Goal: Complete application form: Complete application form

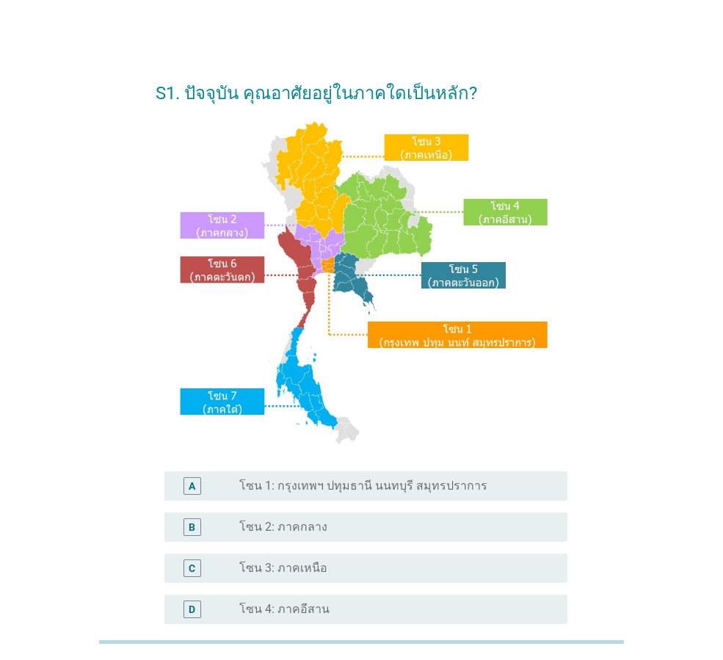
scroll to position [220, 0]
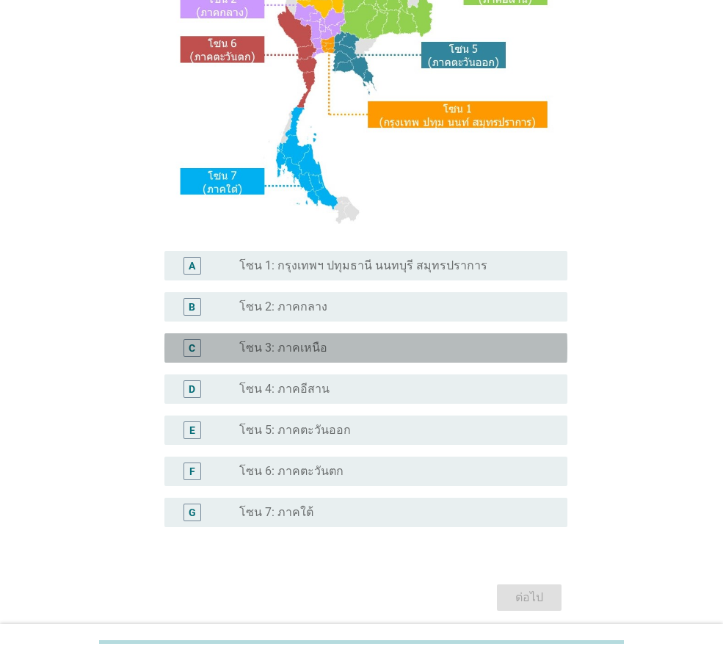
click at [360, 353] on div "radio_button_unchecked โซน 3: ภาคเหนือ" at bounding box center [391, 348] width 305 height 15
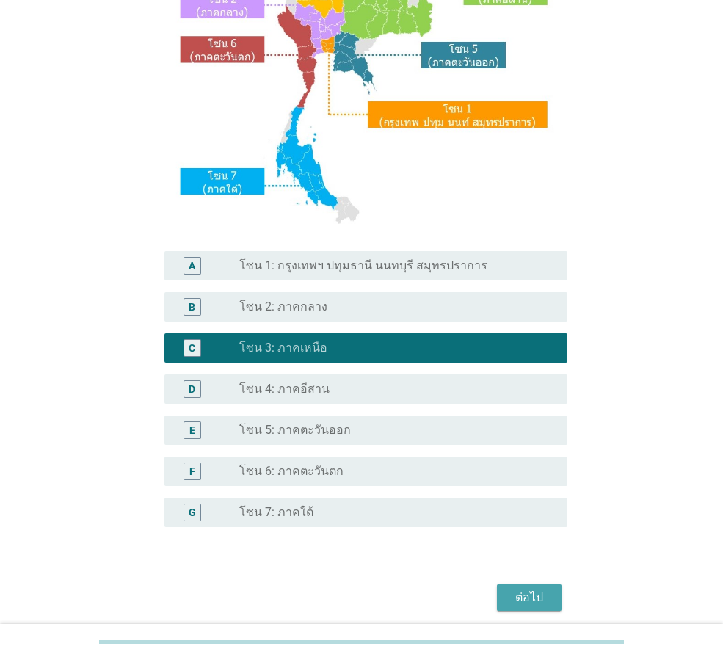
click at [539, 597] on div "ต่อไป" at bounding box center [529, 598] width 41 height 18
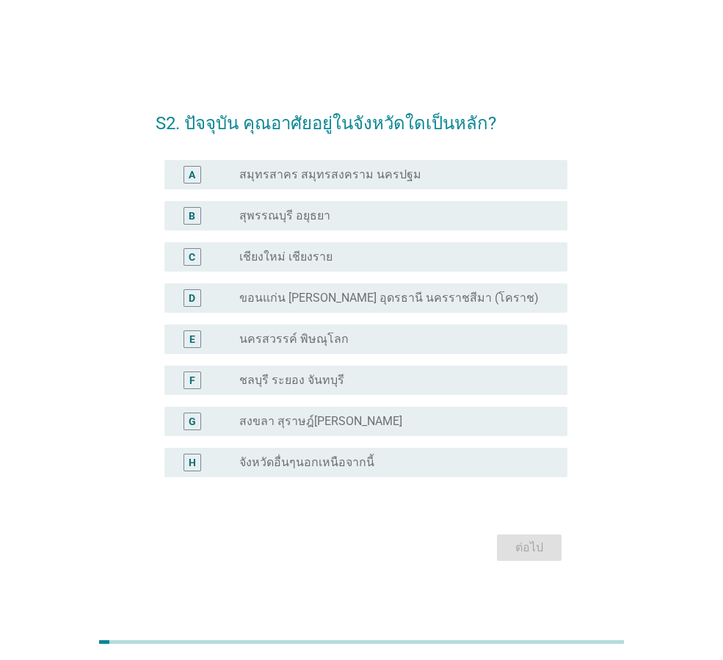
click at [345, 271] on div "C radio_button_unchecked เชียงใหม่ เชียงราย" at bounding box center [365, 256] width 403 height 29
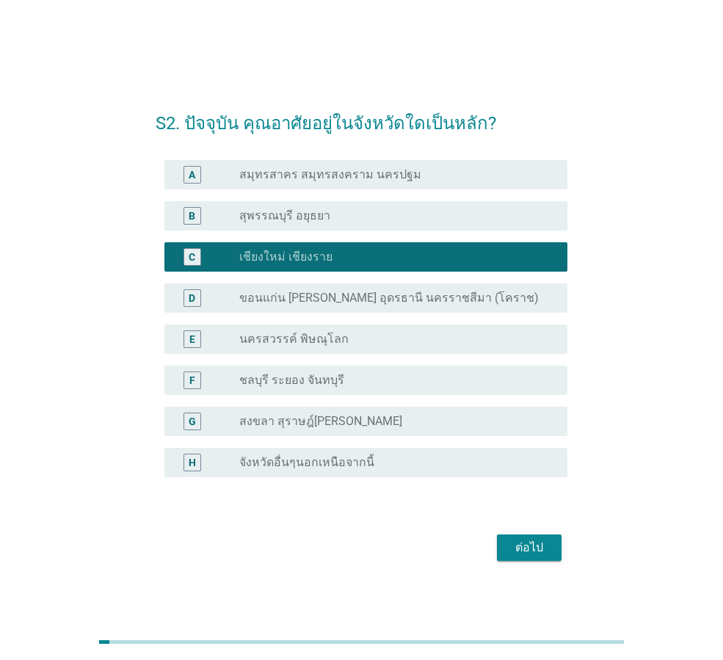
click at [544, 549] on div "ต่อไป" at bounding box center [529, 548] width 41 height 18
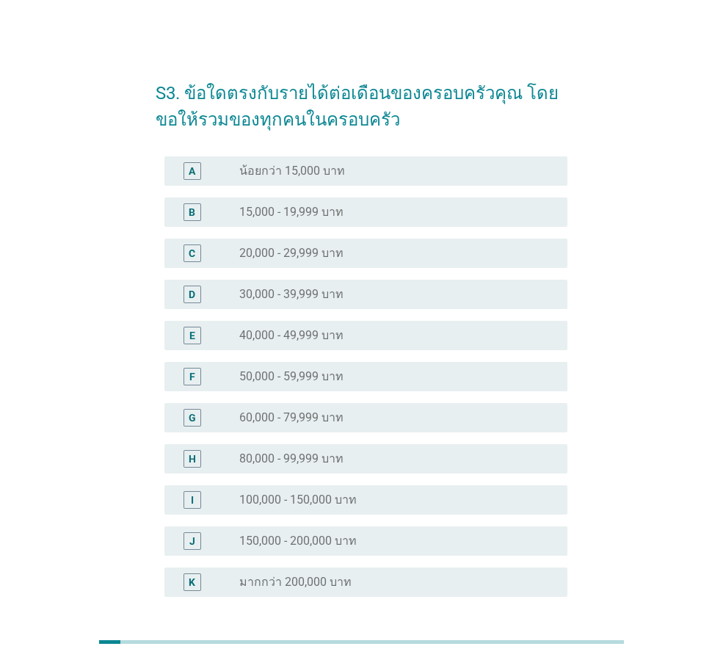
click at [351, 217] on div "radio_button_unchecked 15,000 - 19,999 บาท" at bounding box center [391, 212] width 305 height 15
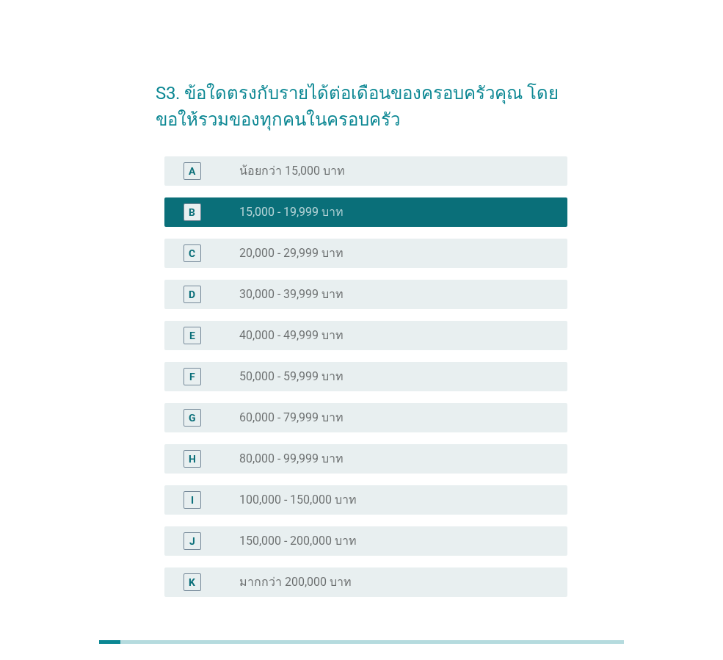
scroll to position [126, 0]
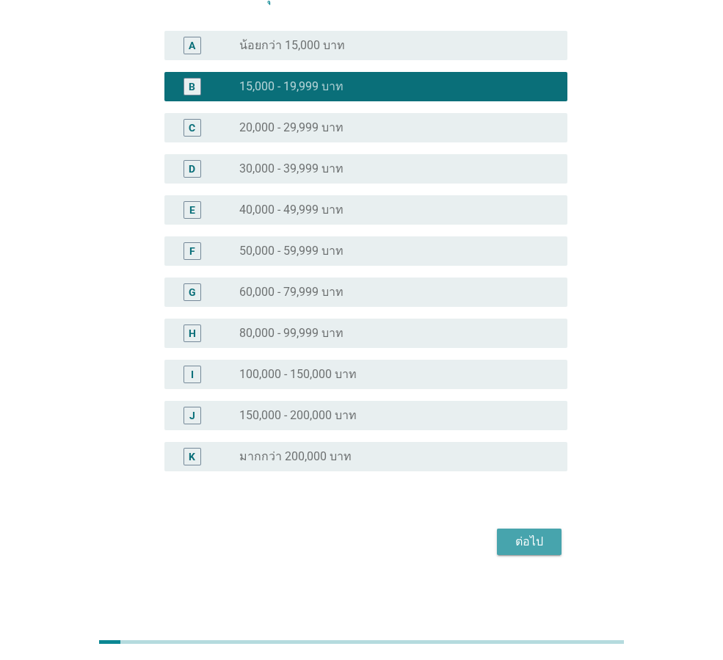
click at [543, 551] on button "ต่อไป" at bounding box center [529, 542] width 65 height 26
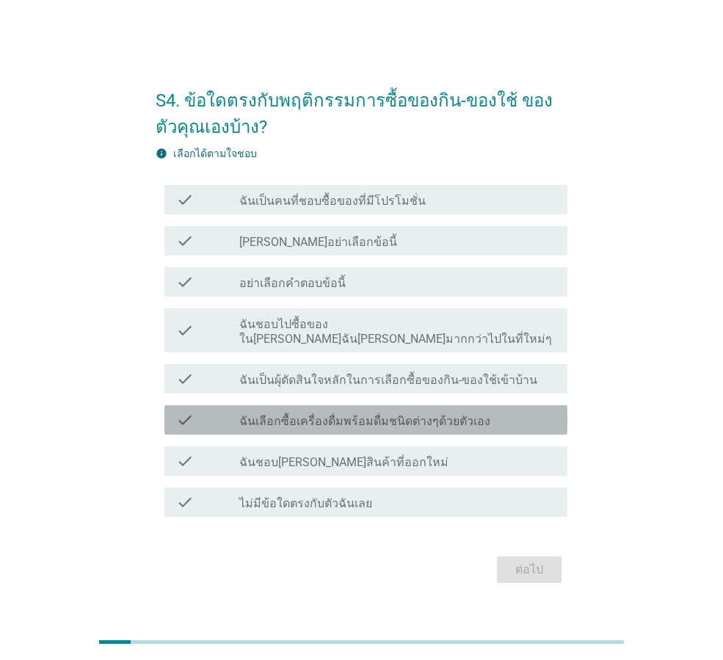
click at [417, 415] on label "ฉันเลือกซื้อเครื่องดื่มพร้อมดื่มชนิดต่างๆด้วยตัวเอง" at bounding box center [364, 421] width 251 height 15
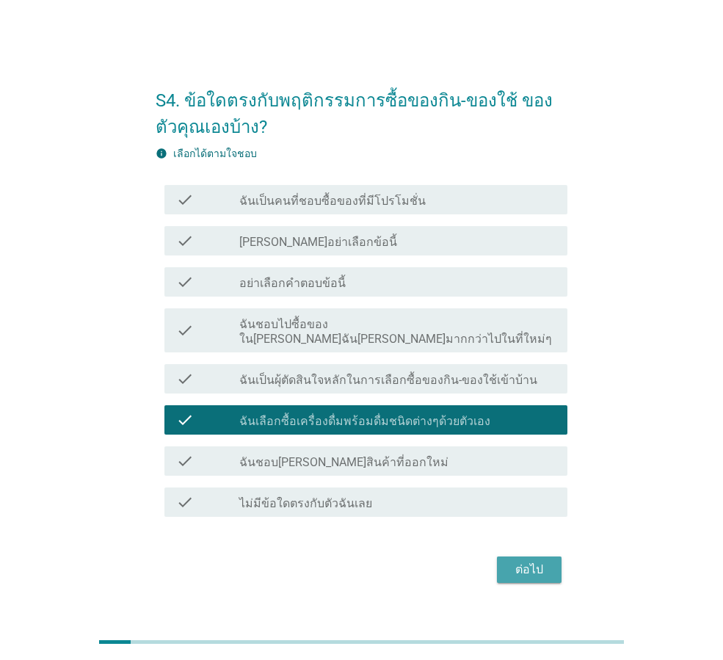
click at [548, 561] on div "ต่อไป" at bounding box center [529, 570] width 41 height 18
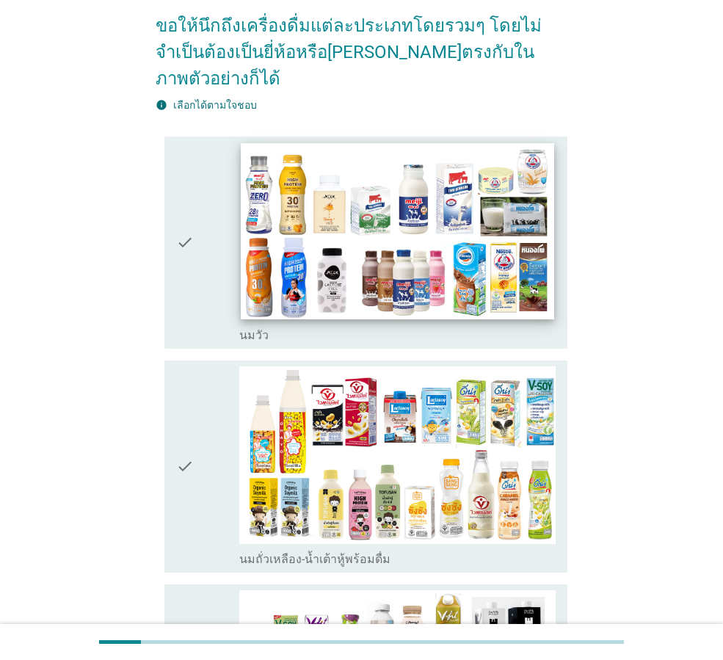
scroll to position [220, 0]
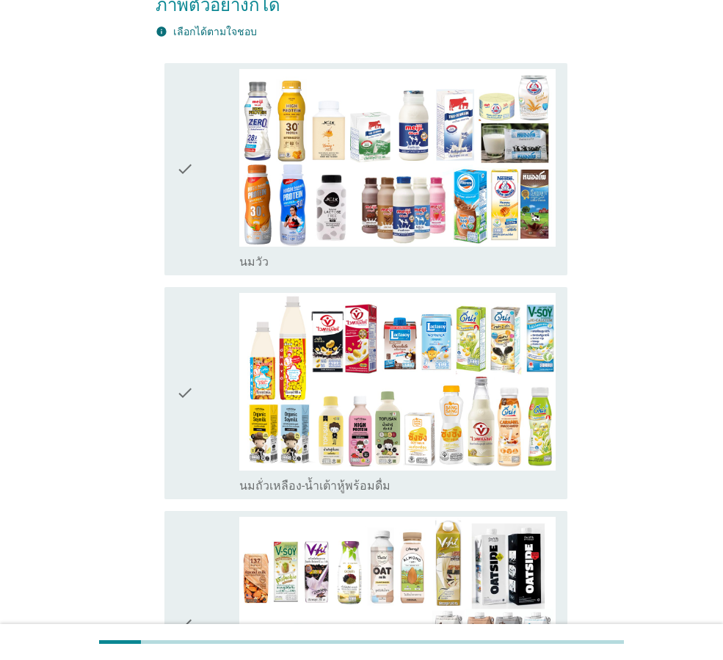
click at [210, 164] on div "check" at bounding box center [207, 169] width 63 height 200
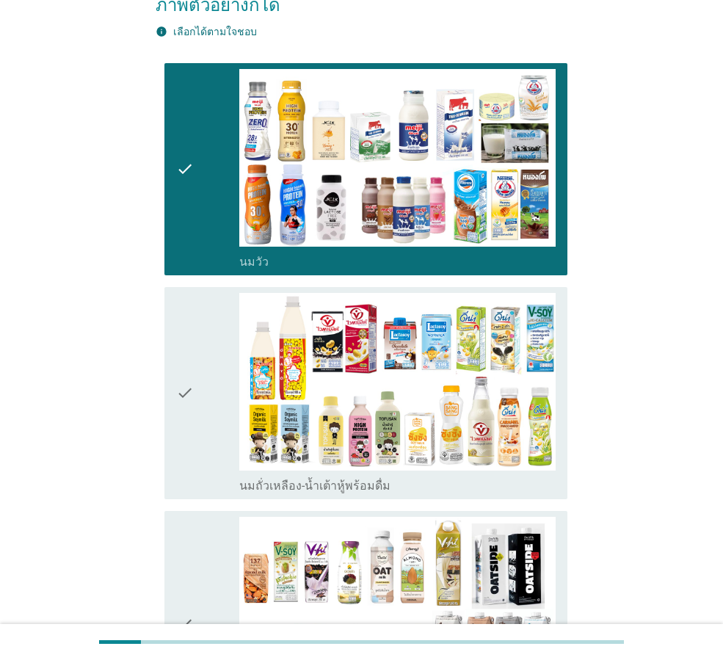
click at [203, 341] on div "check" at bounding box center [207, 393] width 63 height 200
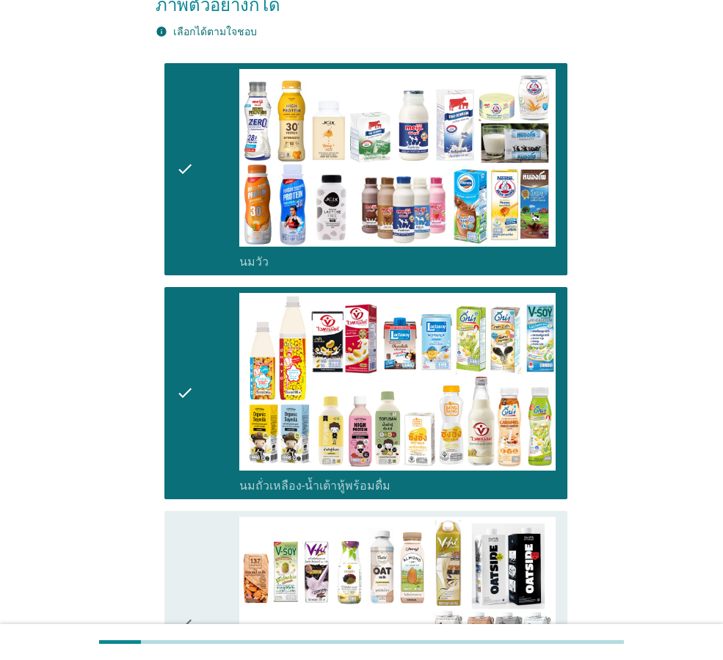
scroll to position [441, 0]
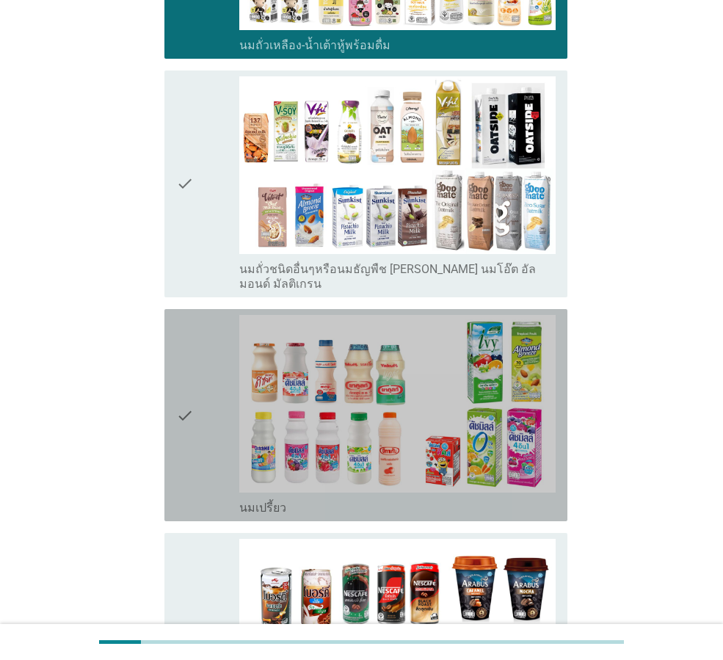
click at [204, 352] on div "check" at bounding box center [207, 415] width 63 height 200
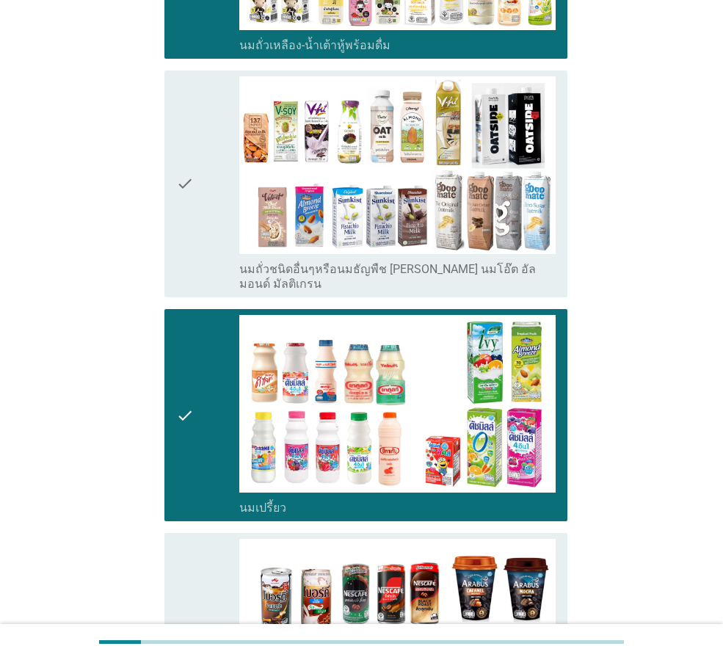
scroll to position [881, 0]
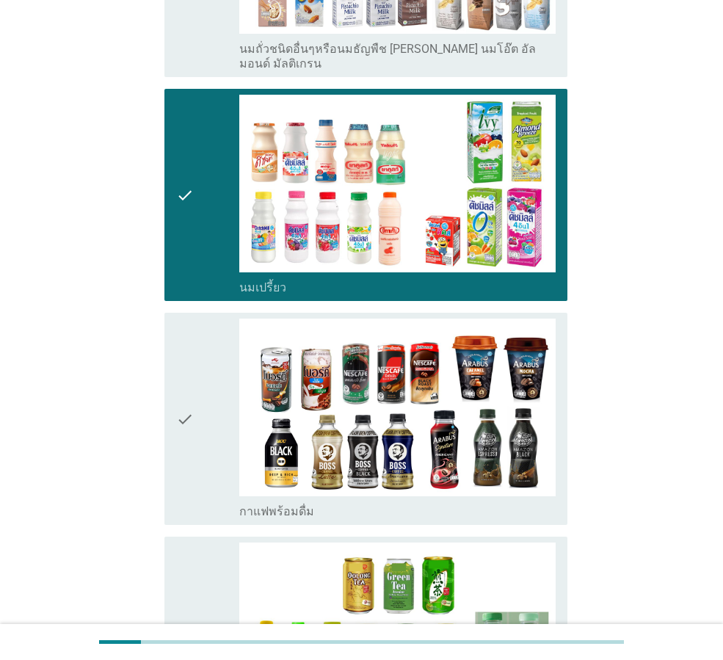
click at [204, 352] on div "check" at bounding box center [207, 419] width 63 height 200
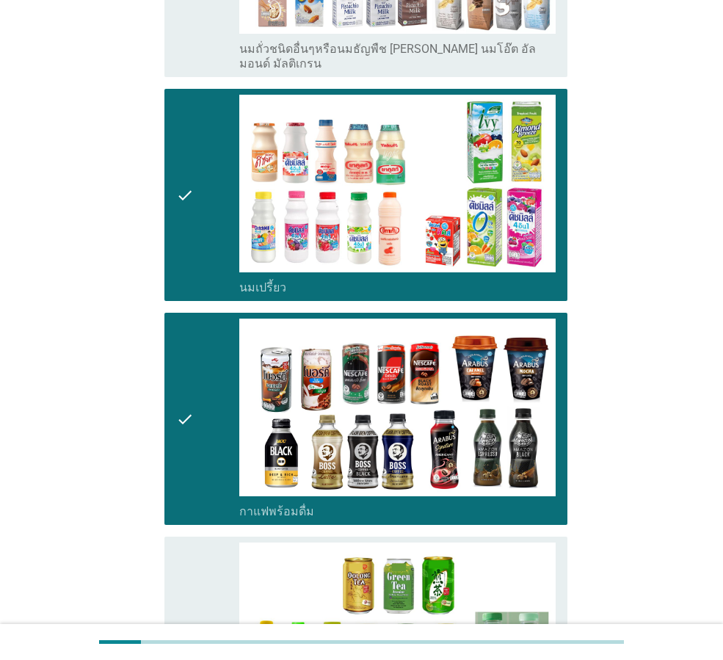
scroll to position [1028, 0]
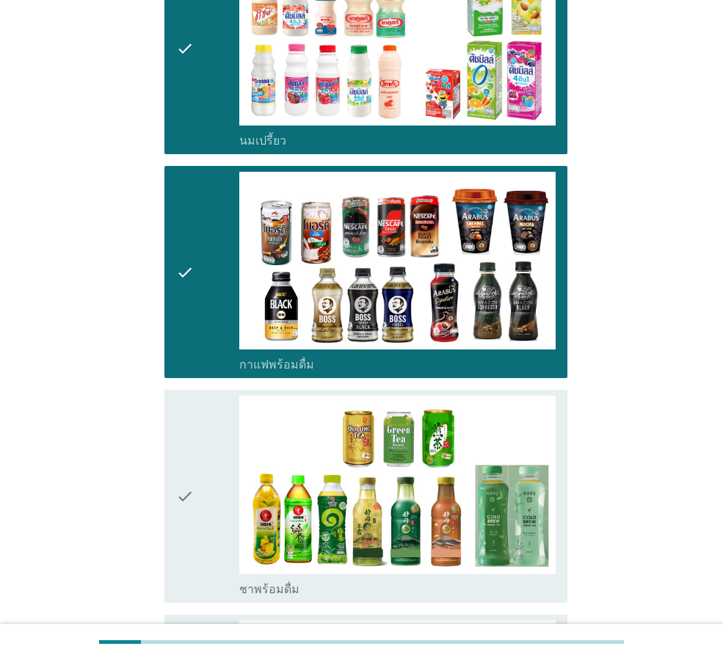
click at [215, 399] on div "check" at bounding box center [207, 496] width 63 height 200
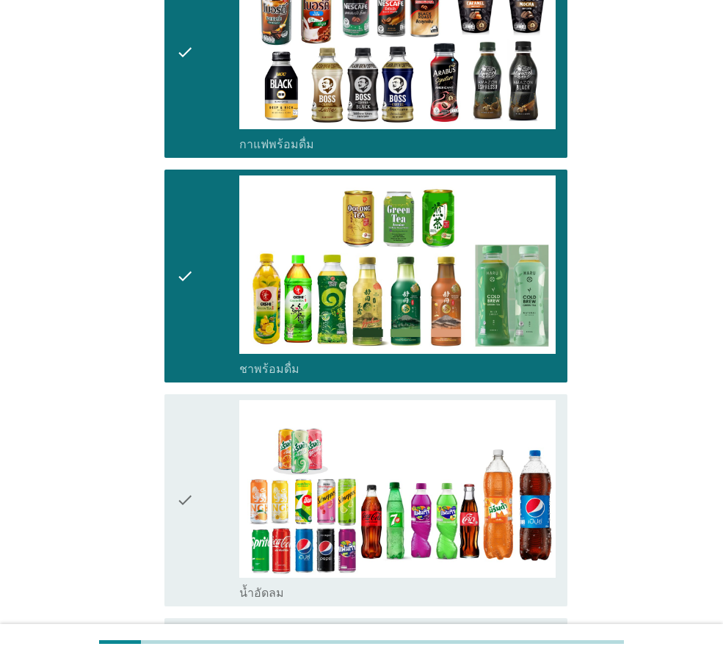
scroll to position [1322, 0]
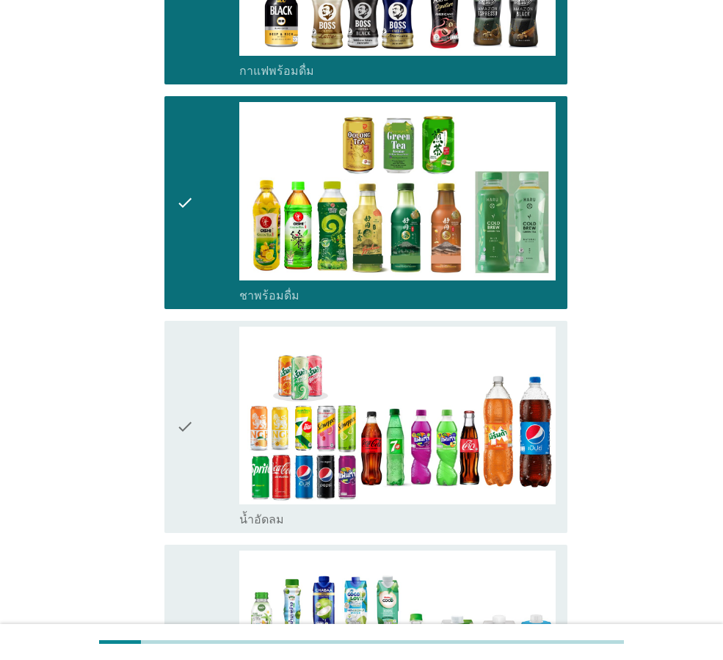
click at [209, 392] on div "check" at bounding box center [207, 427] width 63 height 200
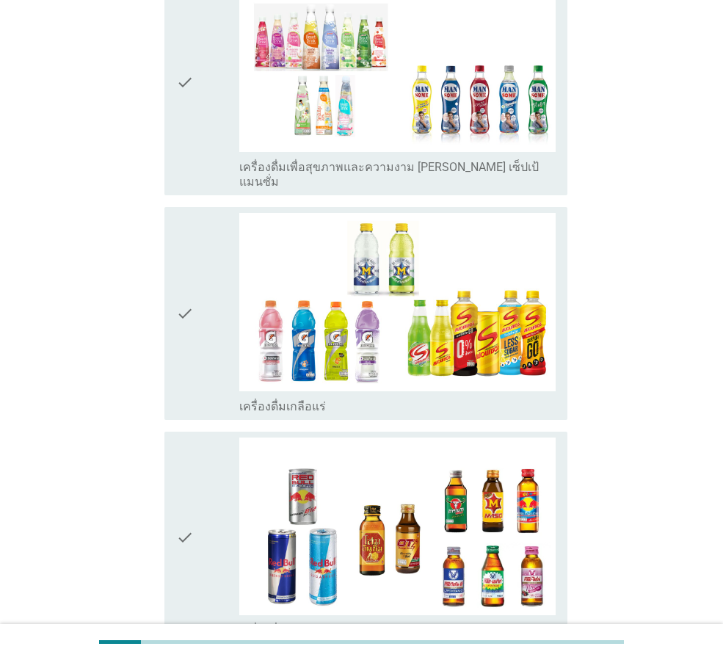
scroll to position [2643, 0]
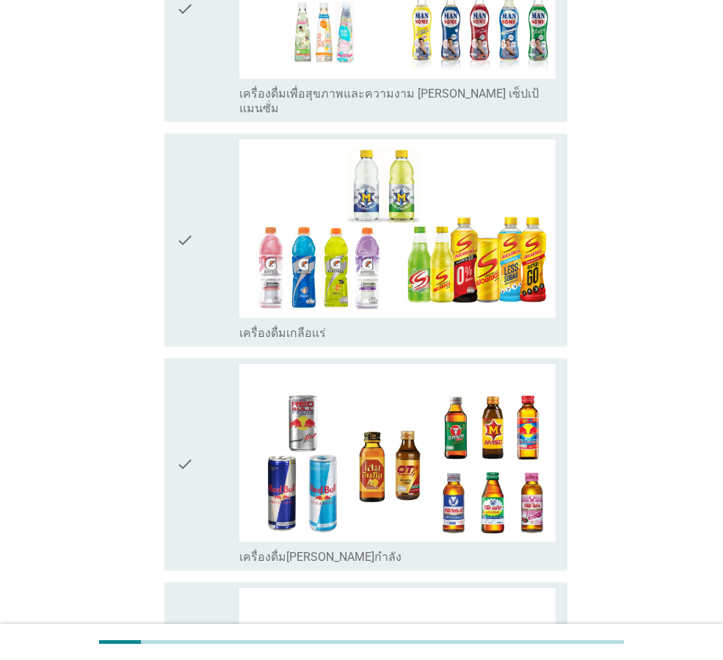
click at [199, 383] on div "check" at bounding box center [207, 464] width 63 height 200
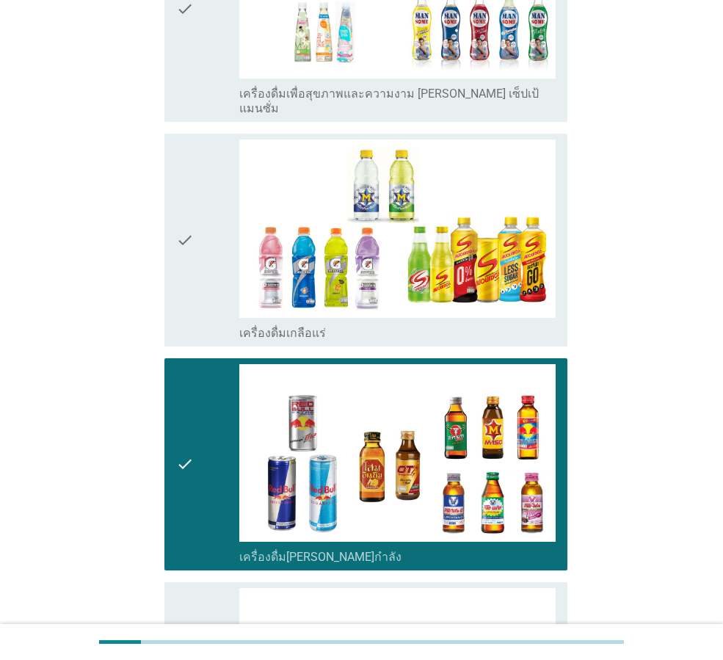
scroll to position [2934, 0]
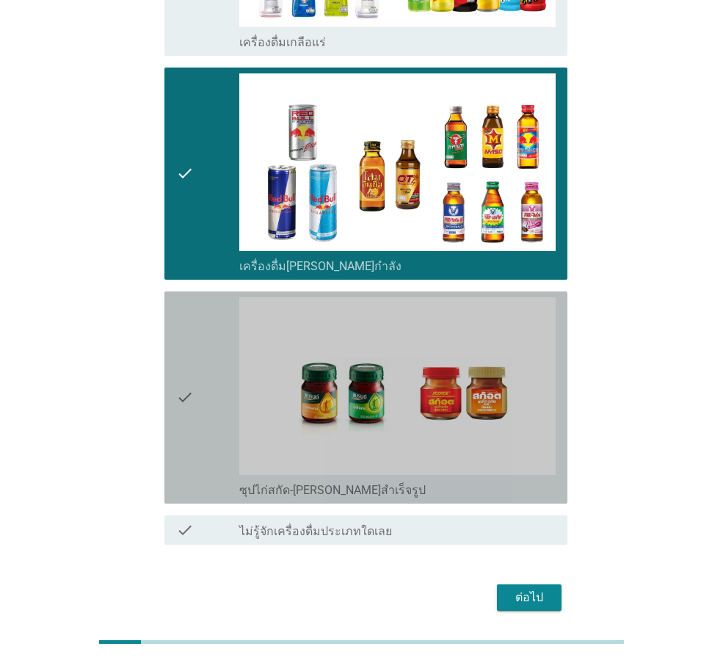
click at [200, 365] on div "check" at bounding box center [207, 397] width 63 height 200
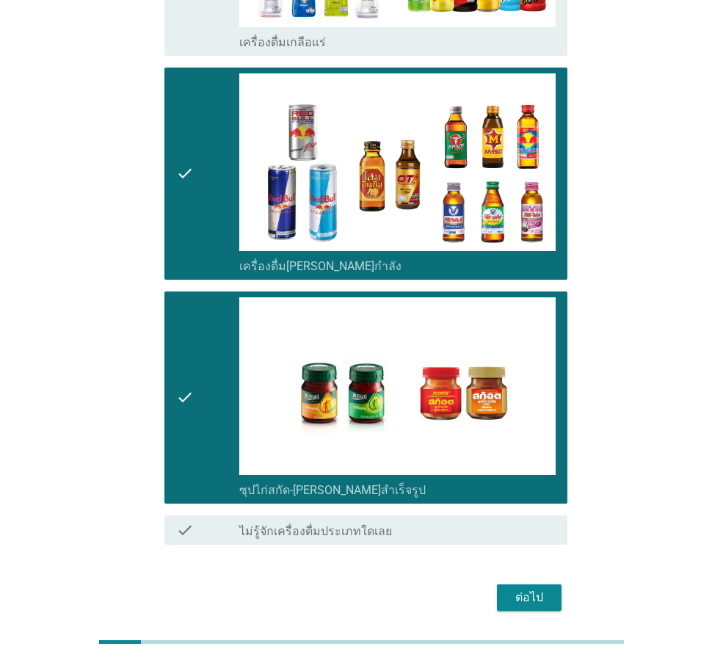
click at [536, 589] on div "ต่อไป" at bounding box center [529, 598] width 41 height 18
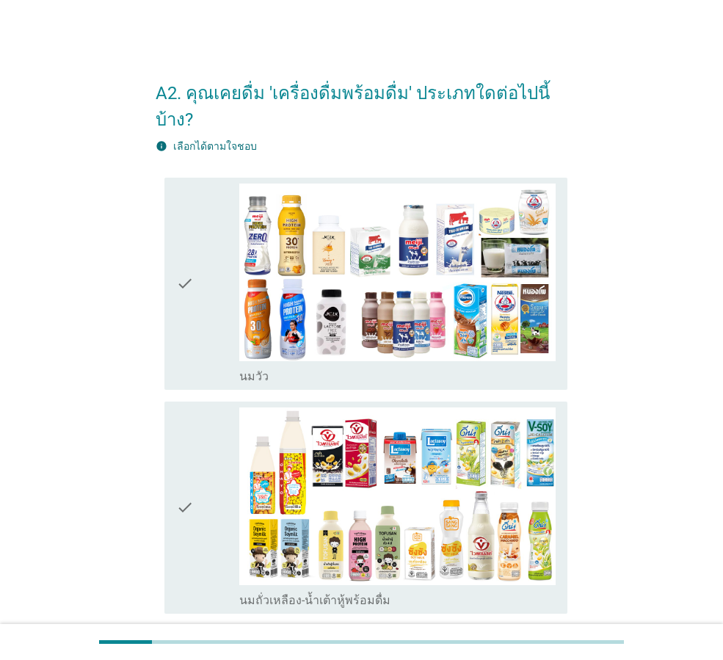
click at [203, 269] on div "check" at bounding box center [207, 284] width 63 height 200
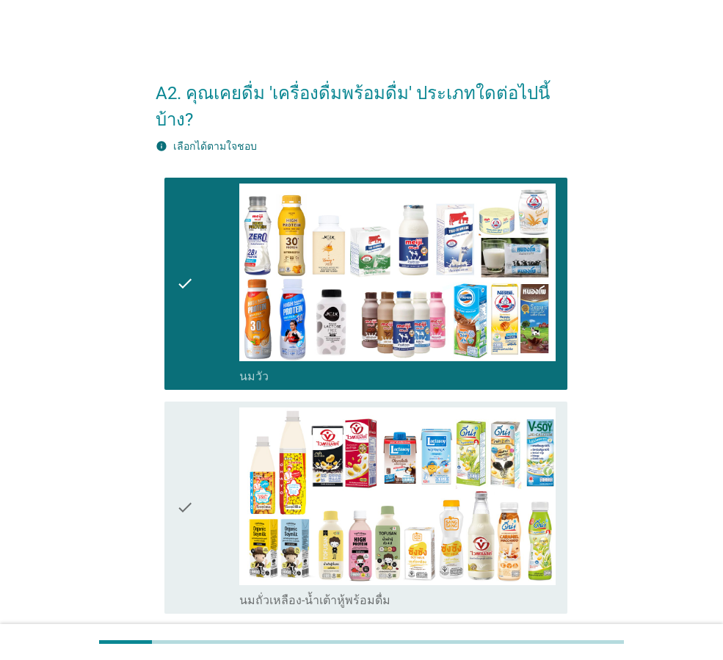
click at [210, 409] on div "check" at bounding box center [207, 508] width 63 height 200
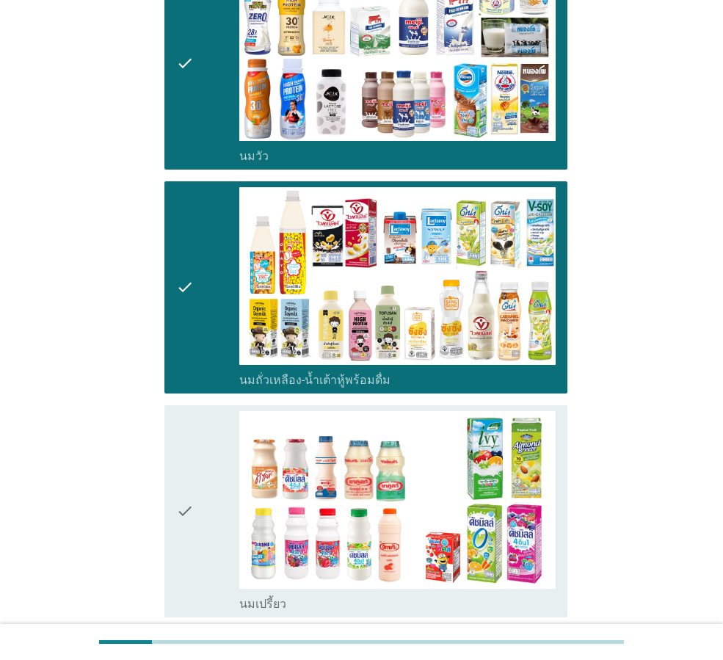
scroll to position [294, 0]
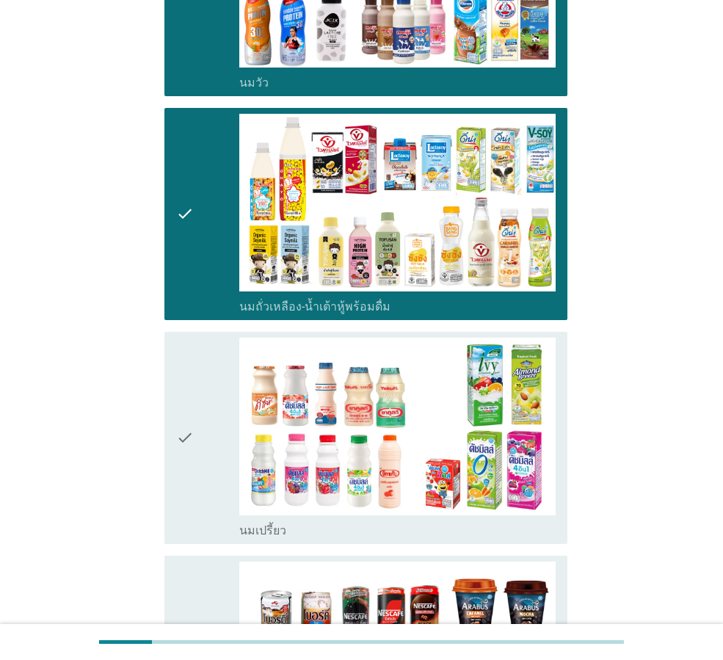
click at [223, 384] on div "check" at bounding box center [207, 438] width 63 height 200
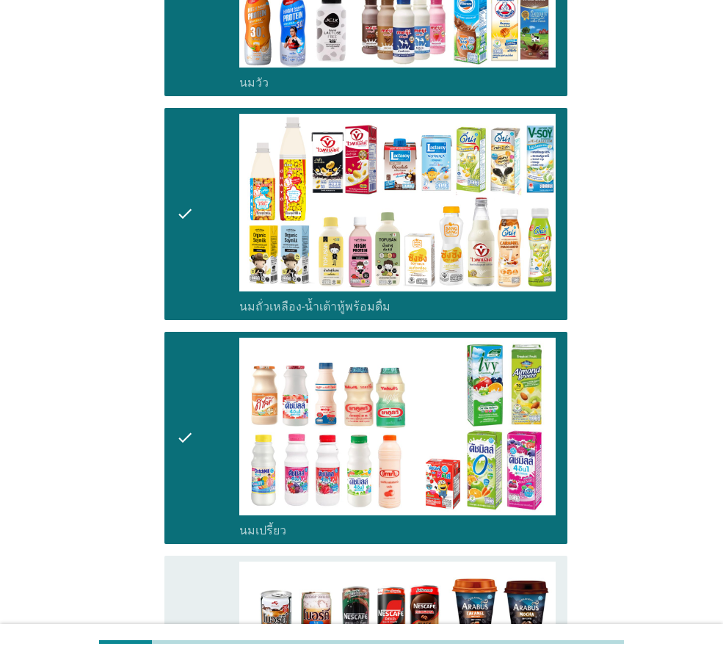
scroll to position [514, 0]
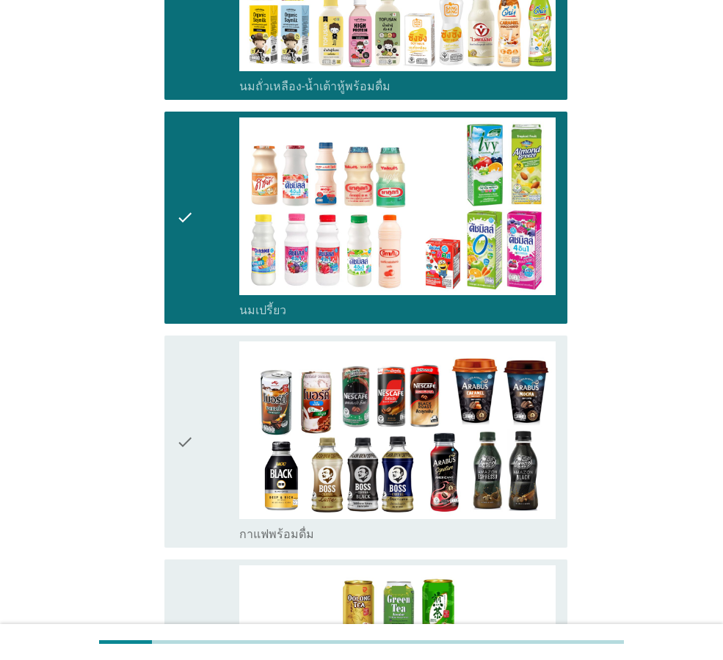
click at [215, 377] on div "check" at bounding box center [207, 441] width 63 height 200
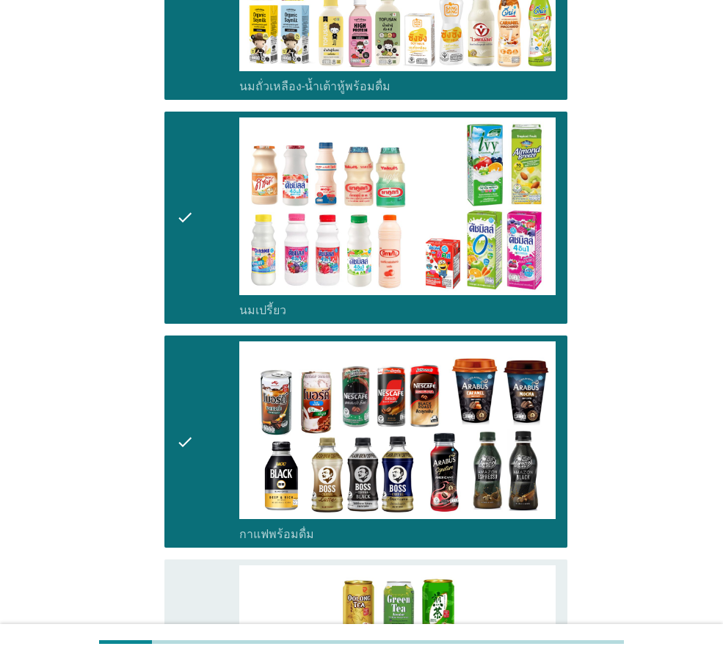
scroll to position [734, 0]
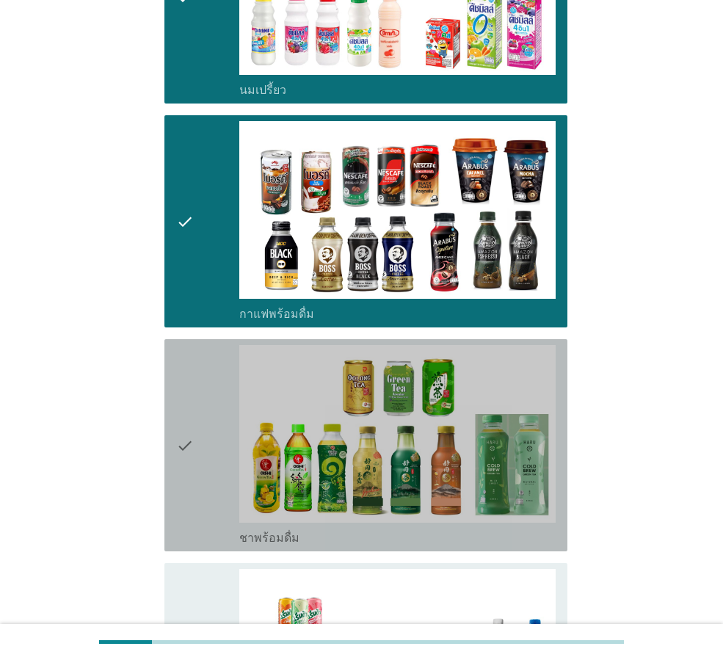
click at [215, 376] on div "check" at bounding box center [207, 445] width 63 height 200
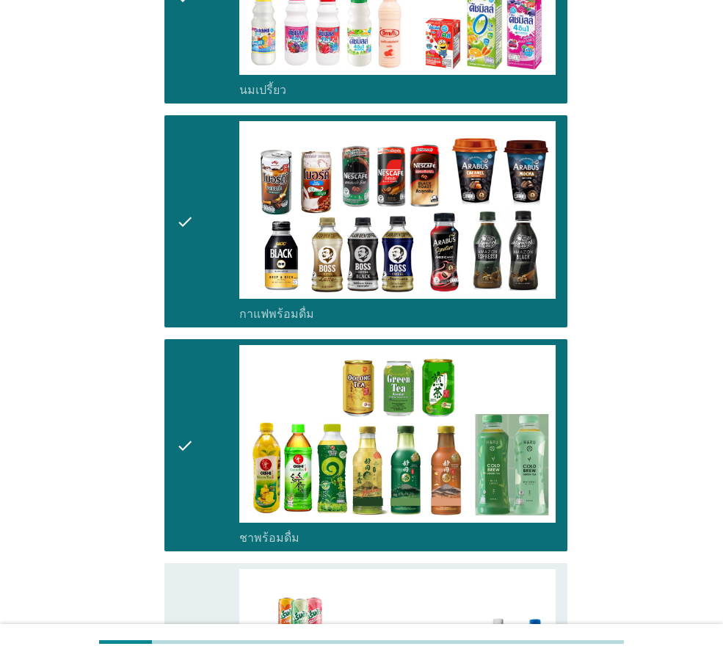
scroll to position [955, 0]
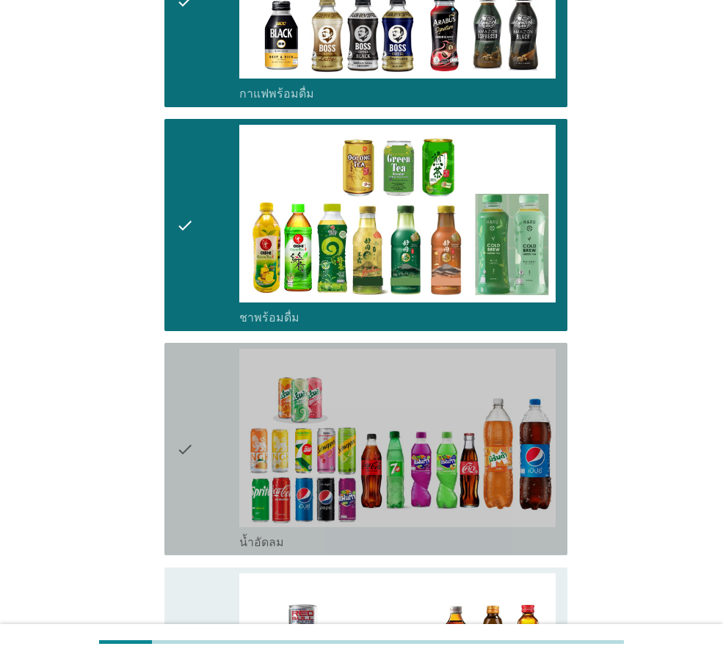
click at [214, 376] on div "check" at bounding box center [207, 449] width 63 height 200
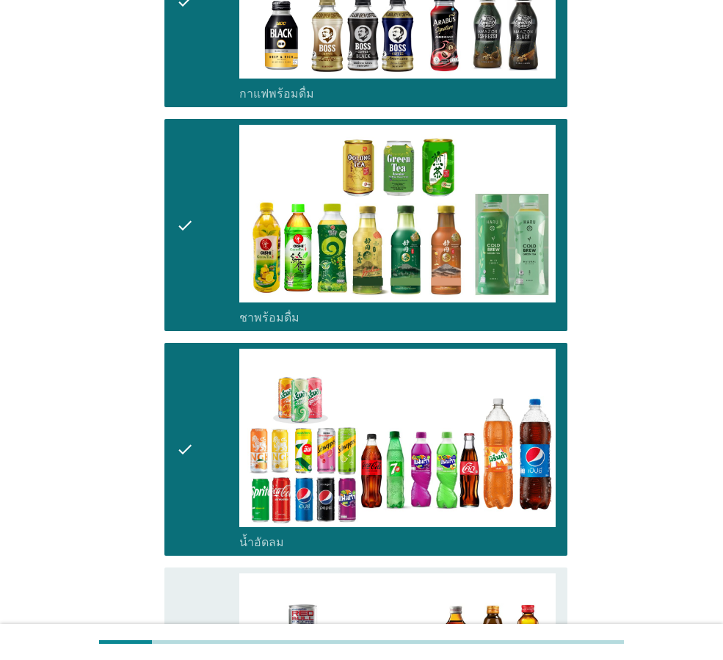
scroll to position [1175, 0]
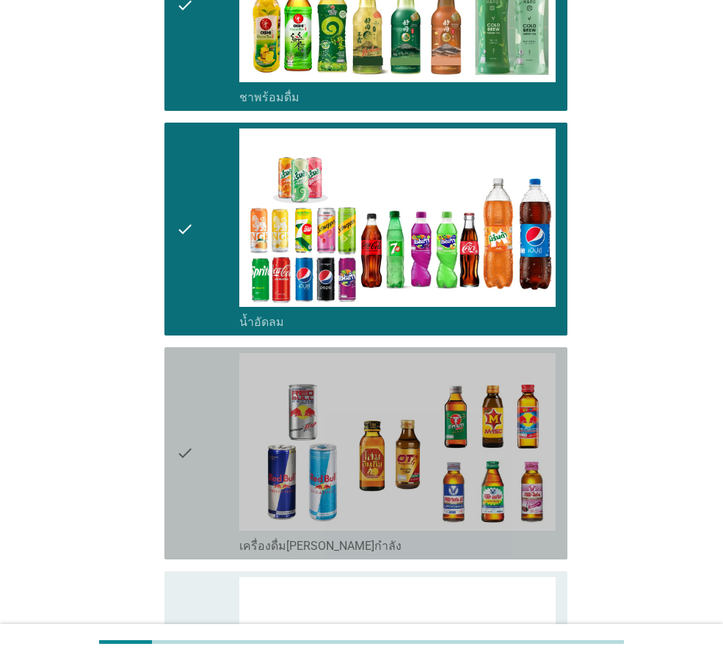
click at [204, 381] on div "check" at bounding box center [207, 453] width 63 height 200
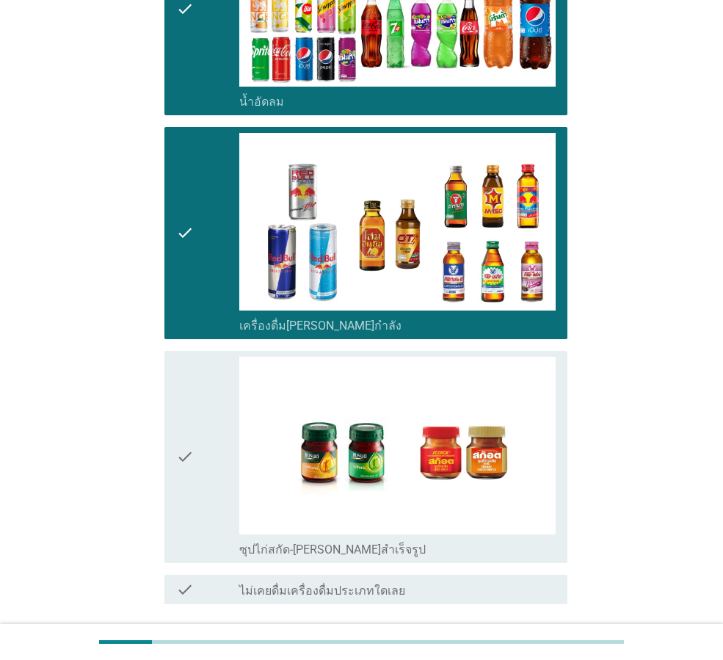
scroll to position [1469, 0]
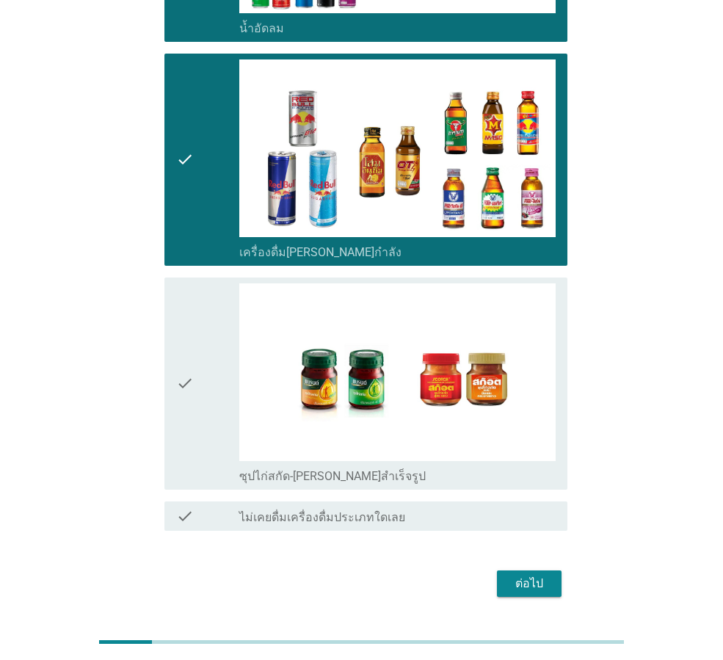
click at [203, 374] on div "check" at bounding box center [207, 383] width 63 height 200
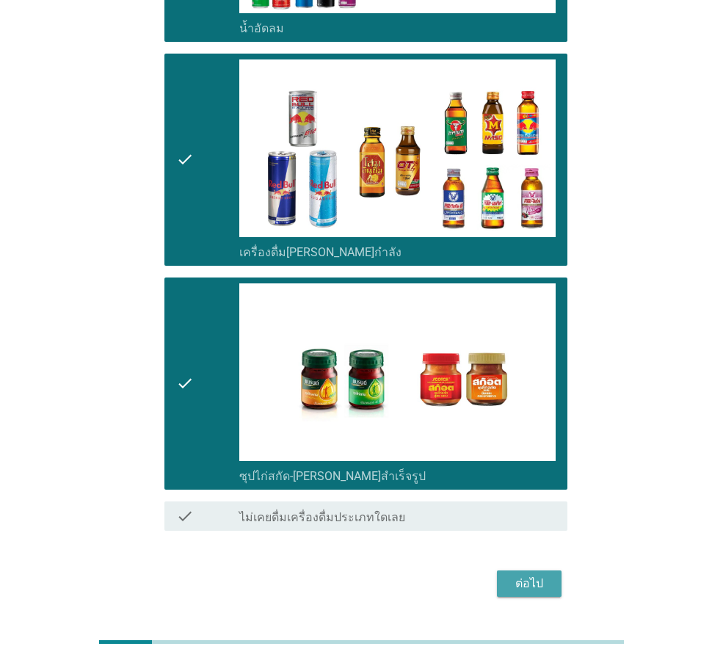
click at [510, 575] on div "ต่อไป" at bounding box center [529, 584] width 41 height 18
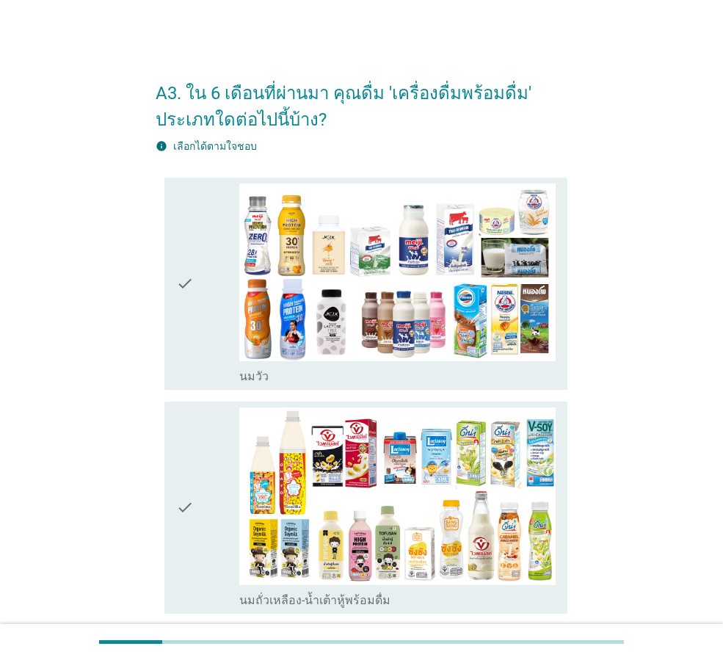
click at [210, 311] on div "check" at bounding box center [207, 284] width 63 height 200
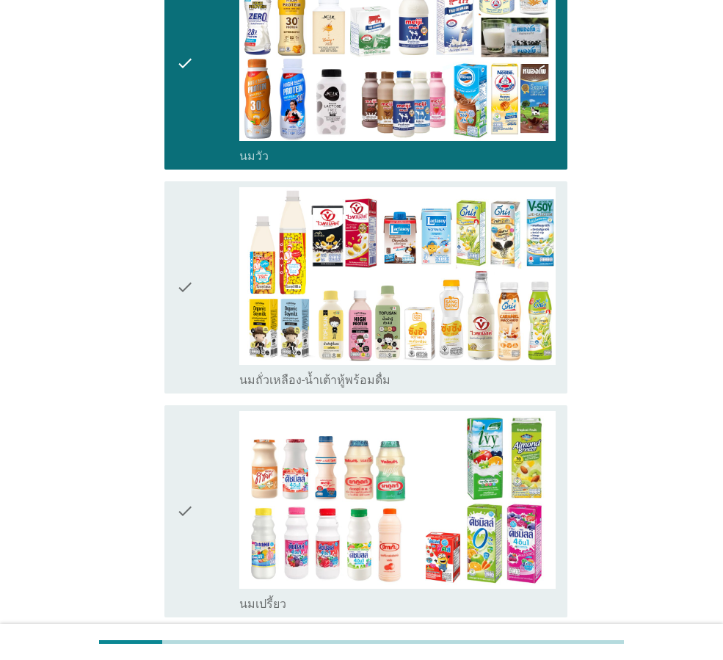
click at [209, 322] on div "check" at bounding box center [207, 287] width 63 height 200
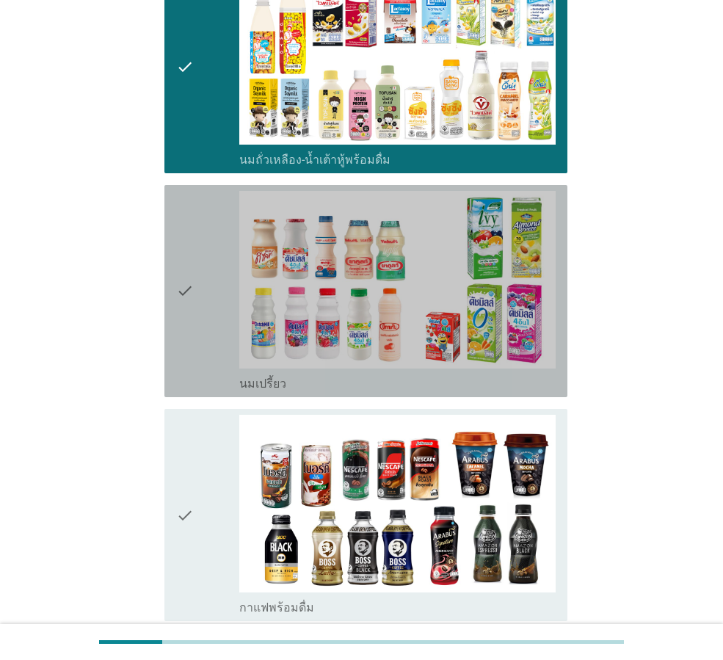
click at [209, 326] on div "check" at bounding box center [207, 291] width 63 height 200
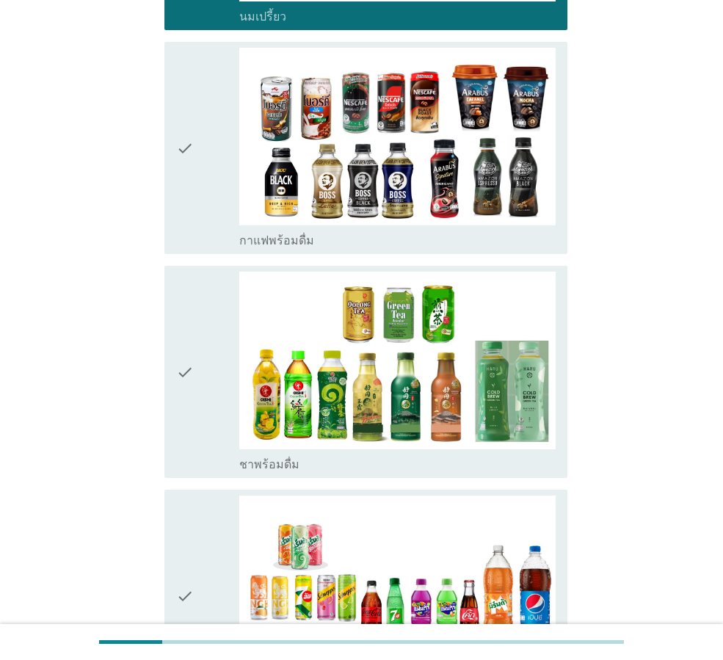
scroll to position [955, 0]
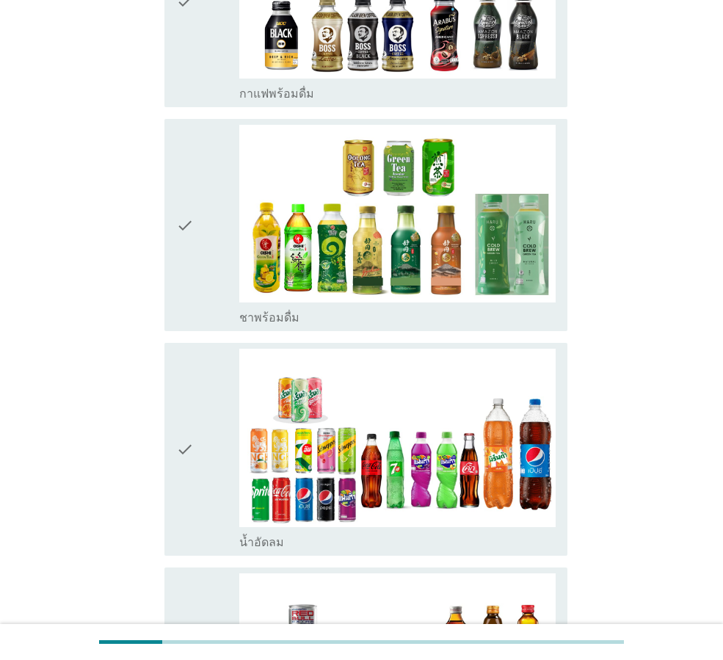
click at [185, 261] on icon "check" at bounding box center [185, 225] width 18 height 200
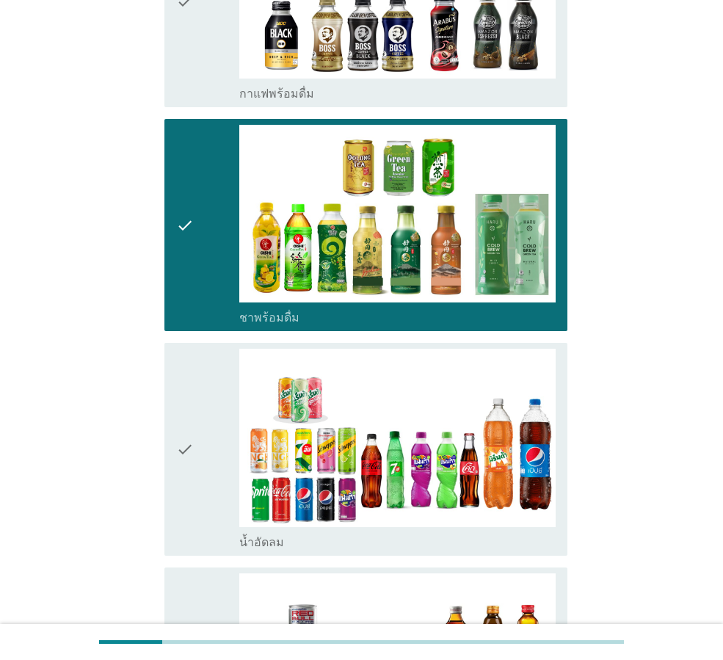
click at [219, 398] on div "check" at bounding box center [207, 449] width 63 height 200
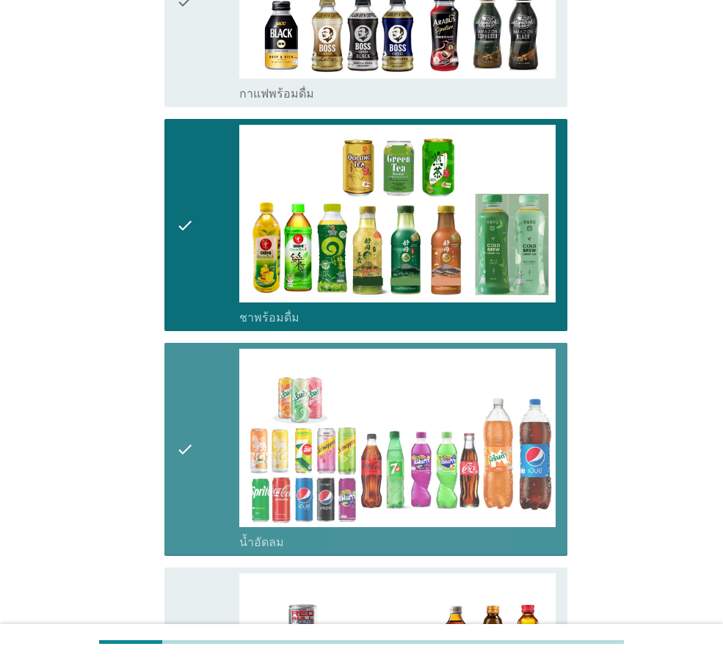
scroll to position [1175, 0]
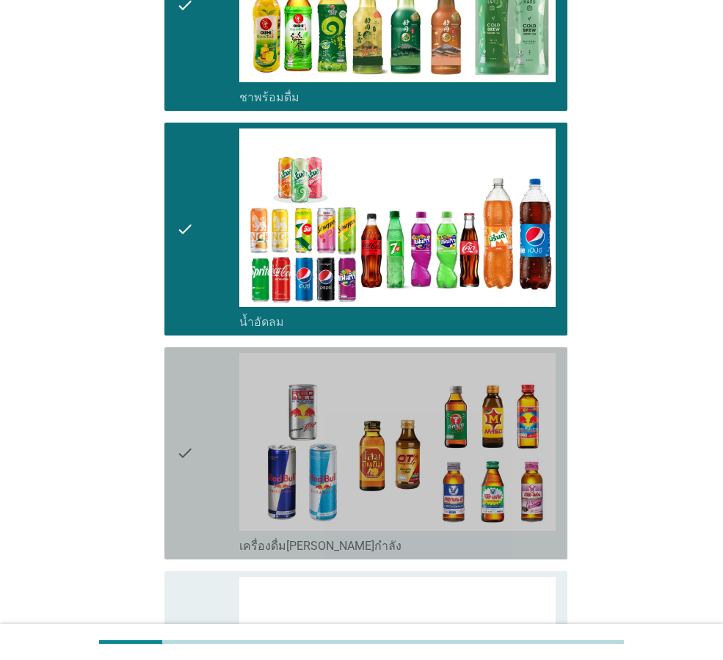
click at [203, 420] on div "check" at bounding box center [207, 453] width 63 height 200
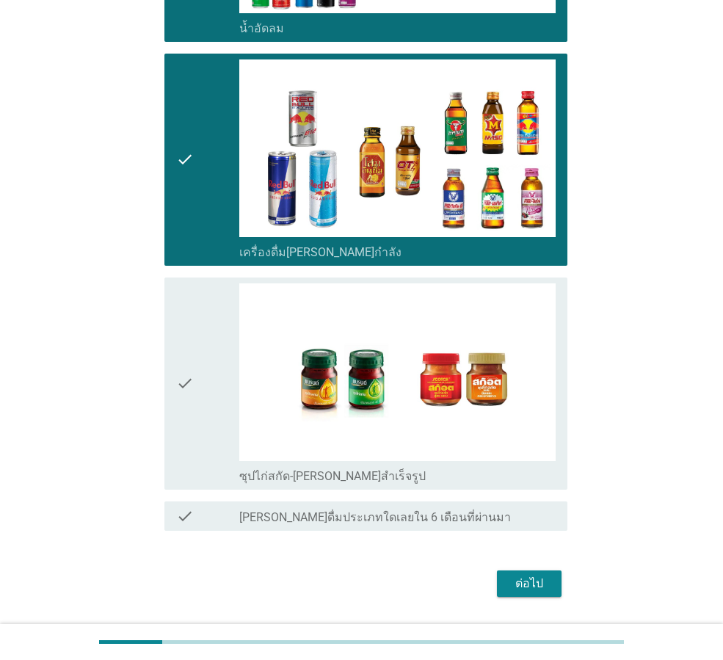
scroll to position [1510, 0]
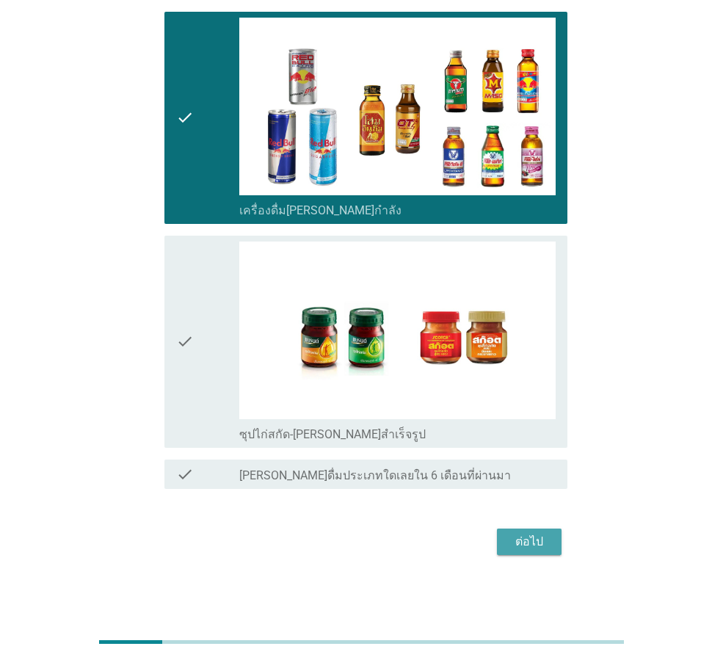
click at [544, 551] on button "ต่อไป" at bounding box center [529, 542] width 65 height 26
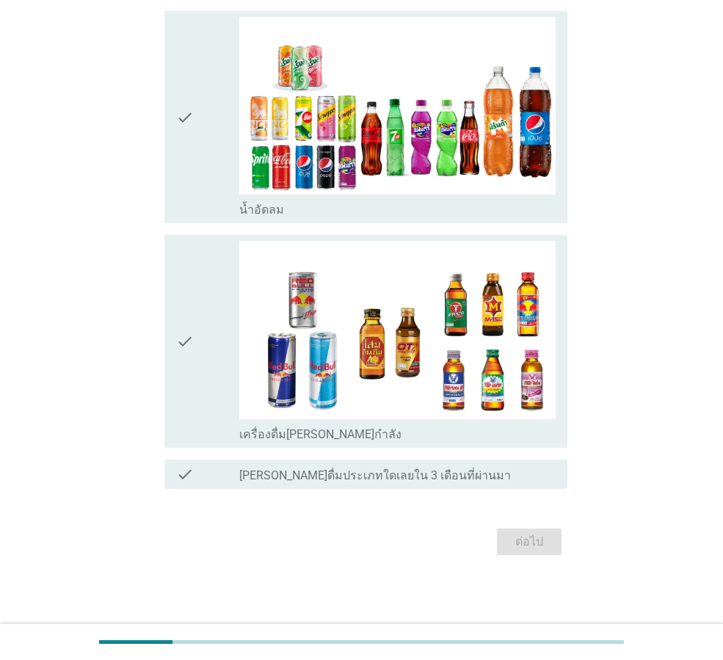
scroll to position [0, 0]
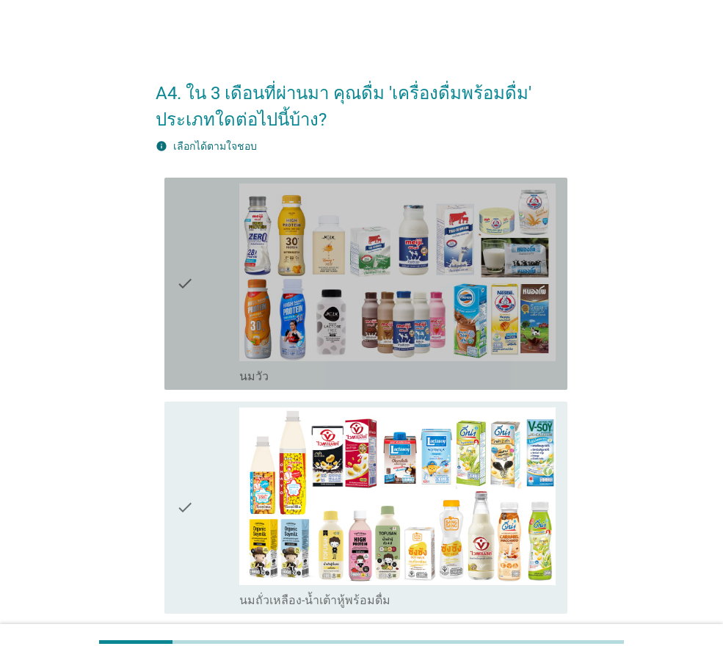
click at [221, 366] on div "check" at bounding box center [207, 284] width 63 height 200
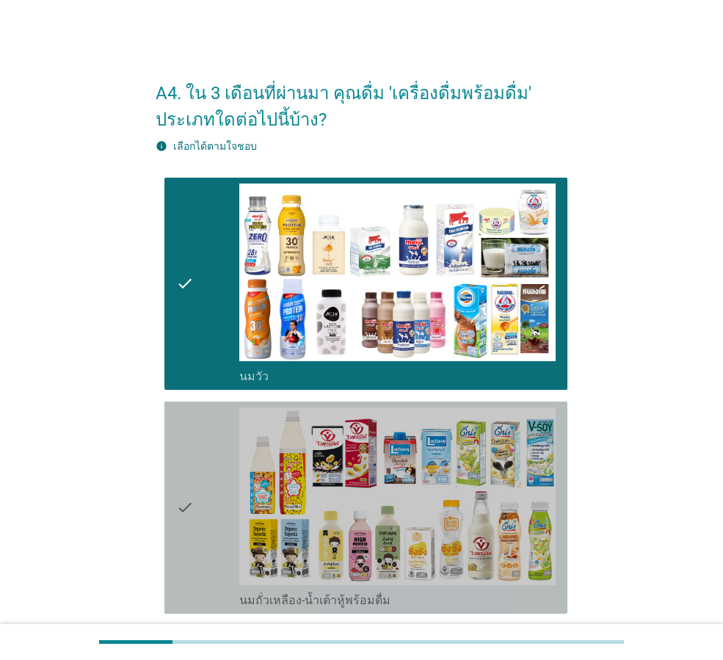
click at [208, 454] on div "check" at bounding box center [207, 508] width 63 height 200
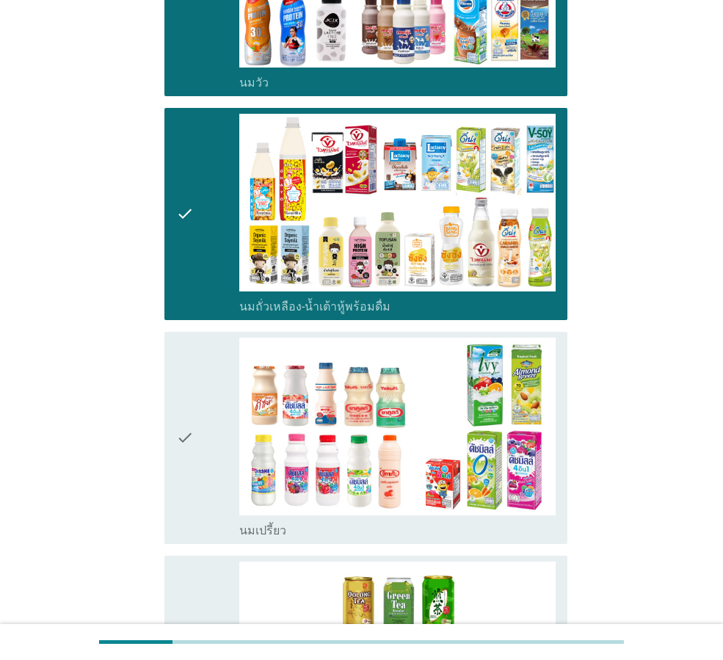
scroll to position [367, 0]
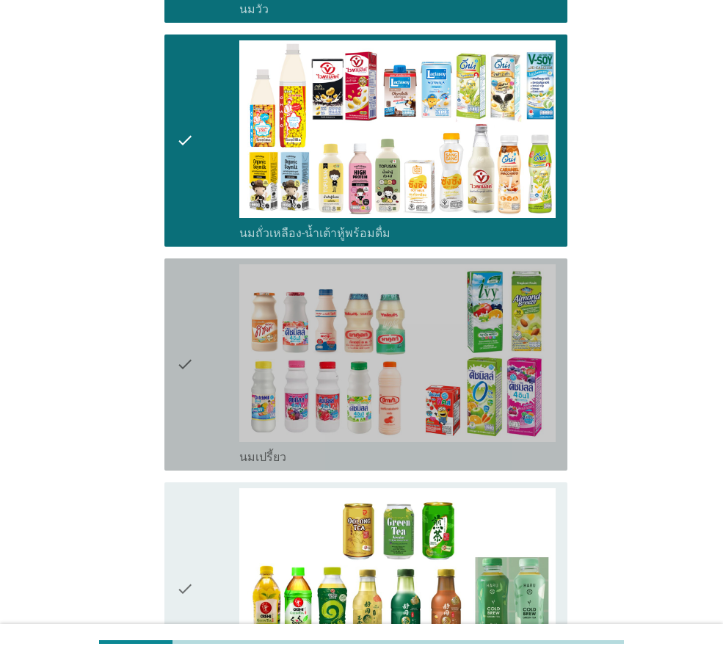
click at [212, 401] on div "check" at bounding box center [207, 364] width 63 height 200
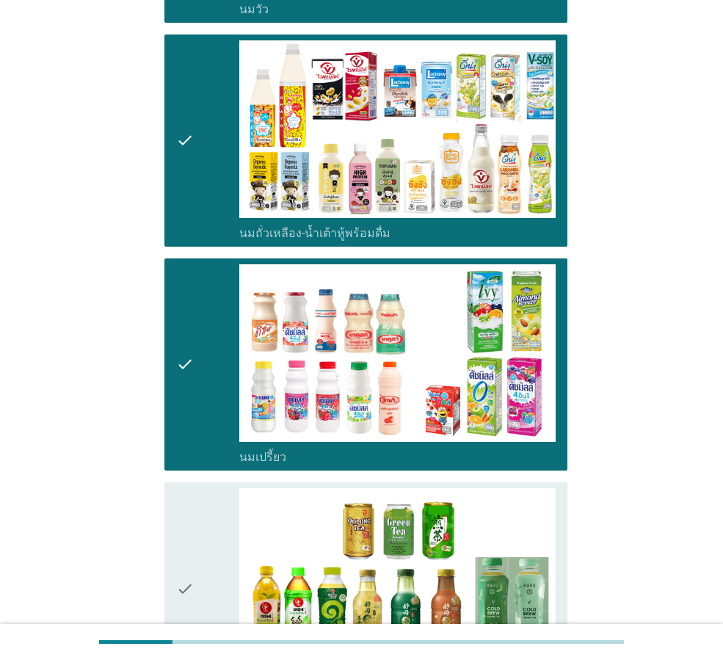
scroll to position [661, 0]
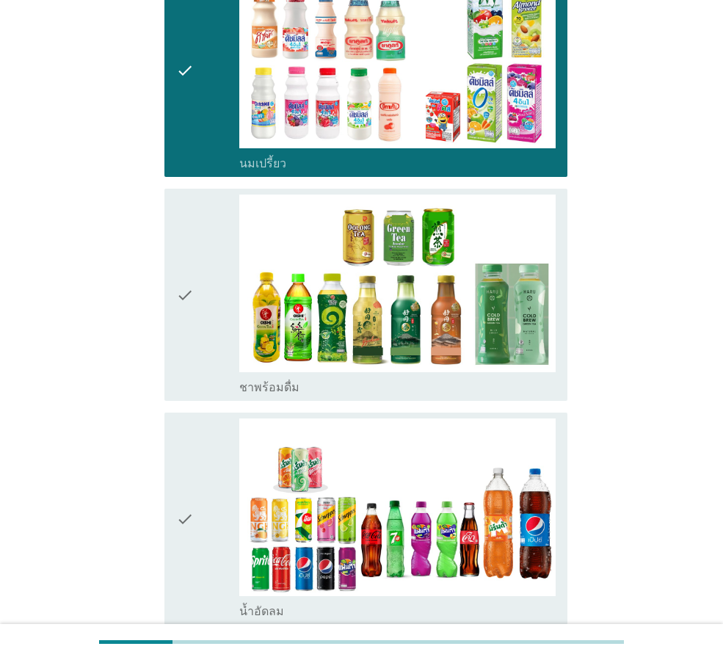
click at [196, 358] on div "check" at bounding box center [207, 295] width 63 height 200
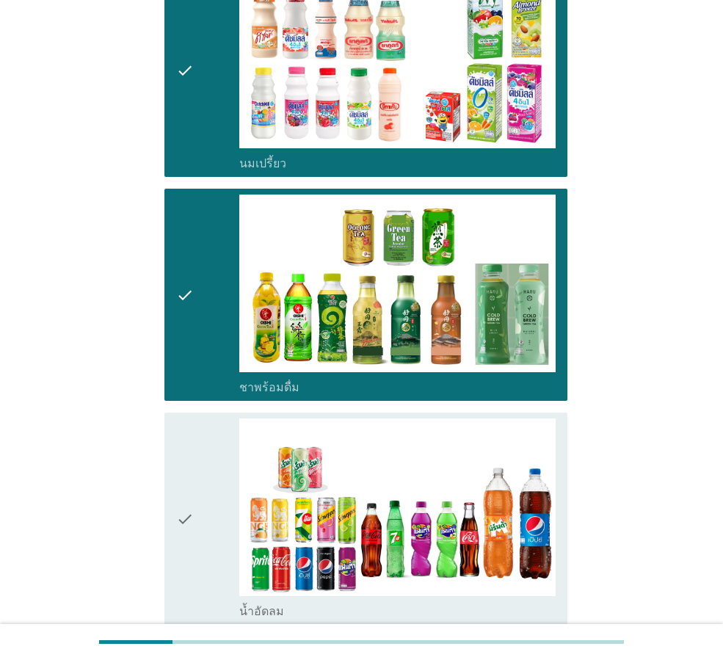
click at [212, 455] on div "check" at bounding box center [207, 519] width 63 height 200
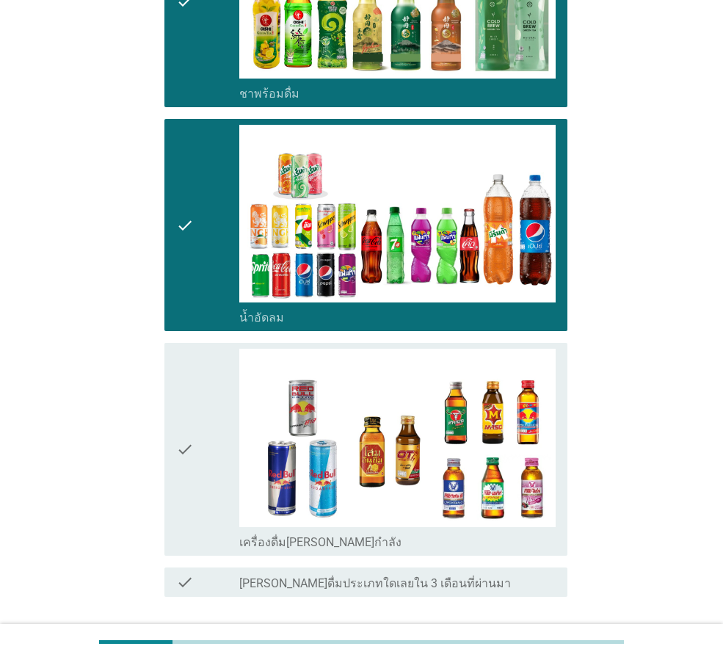
click at [198, 440] on div "check" at bounding box center [207, 449] width 63 height 200
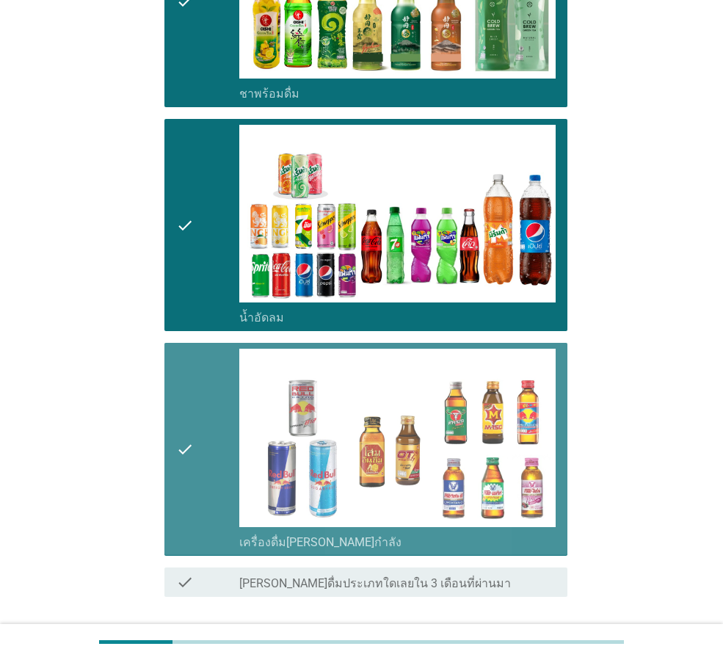
scroll to position [1063, 0]
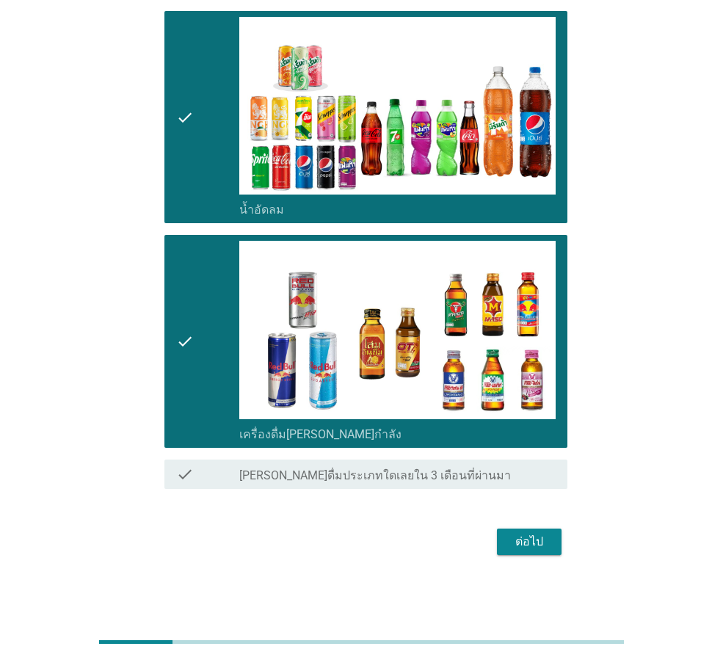
click at [510, 545] on div "ต่อไป" at bounding box center [529, 542] width 41 height 18
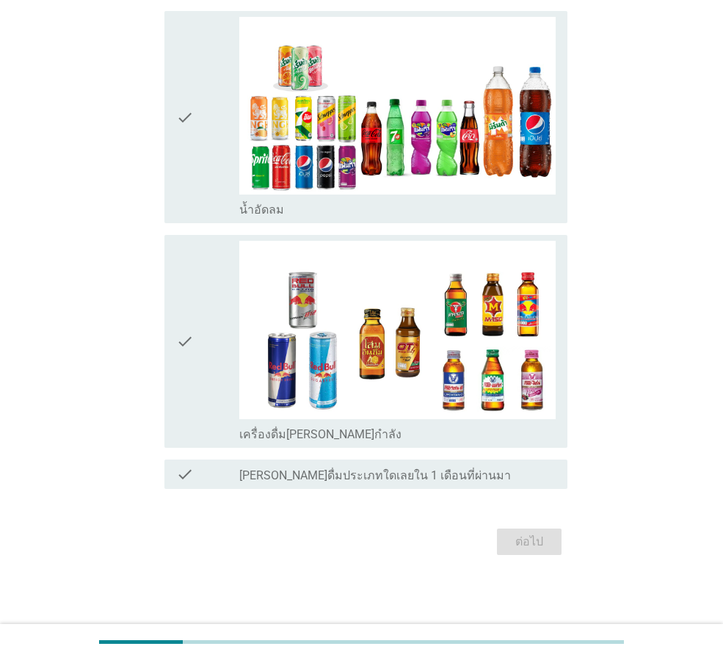
scroll to position [0, 0]
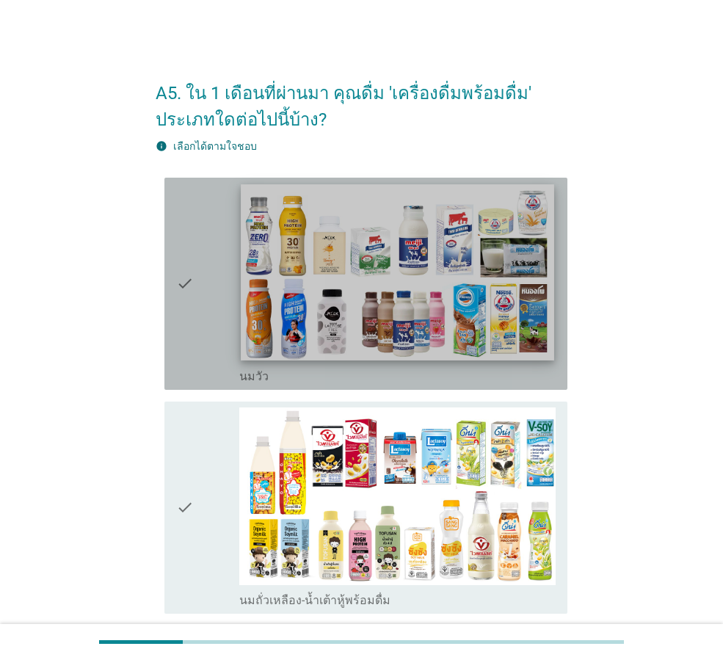
click at [305, 341] on img at bounding box center [397, 272] width 313 height 176
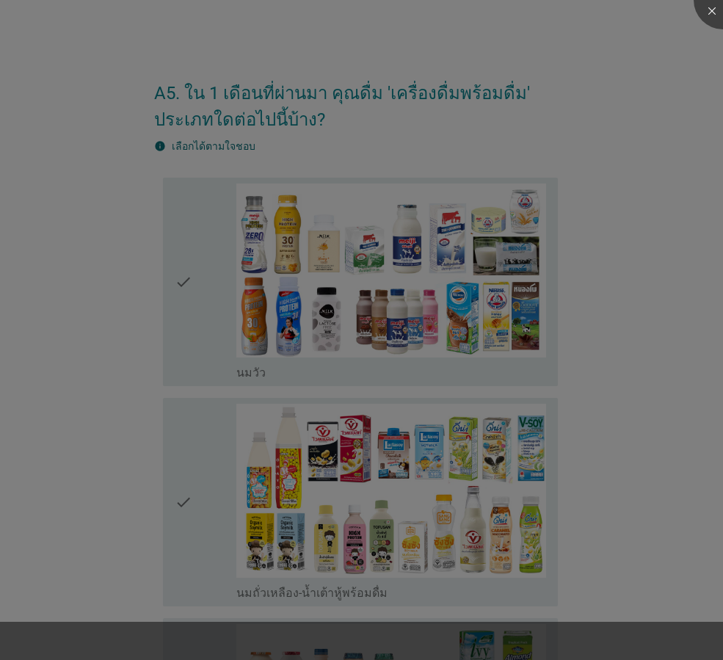
scroll to position [73, 0]
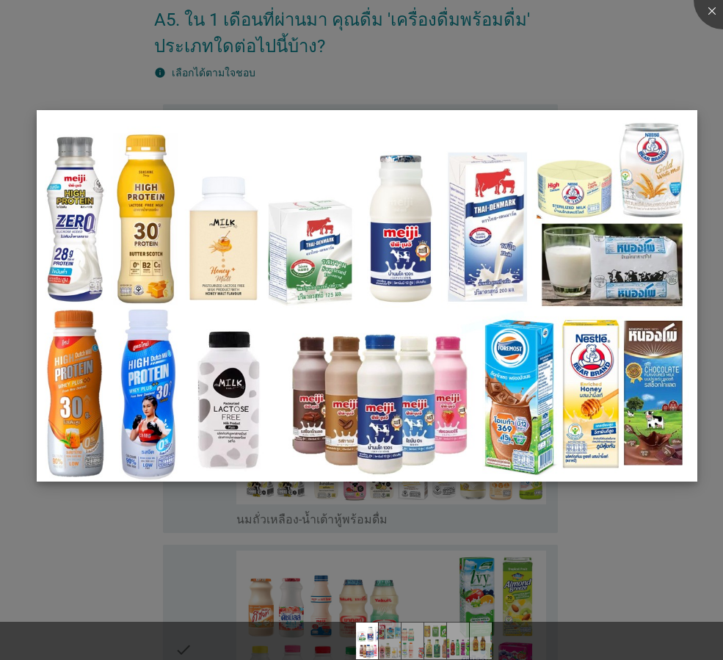
click at [229, 423] on img at bounding box center [367, 296] width 661 height 372
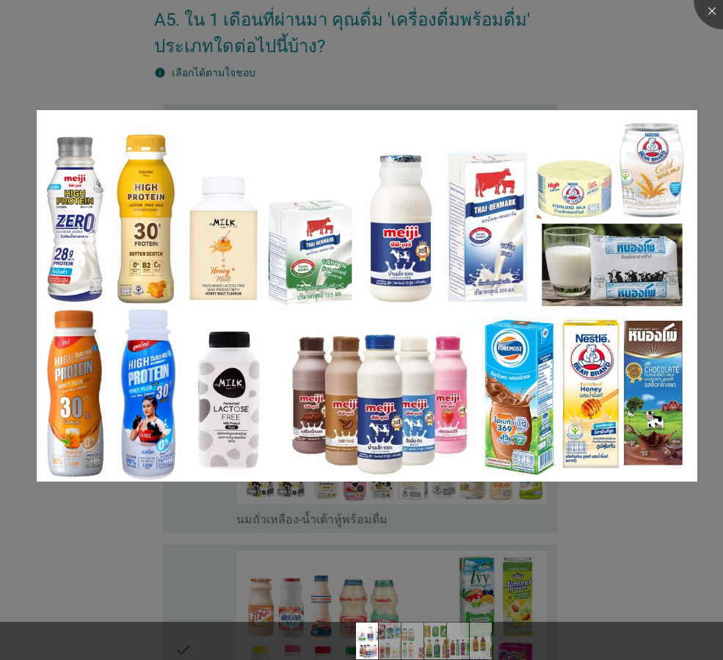
click at [632, 73] on div at bounding box center [361, 330] width 723 height 660
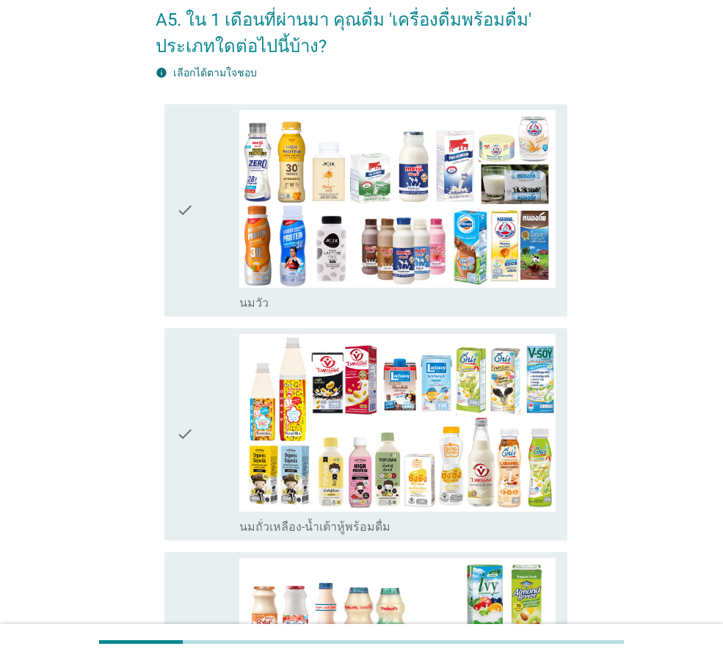
click at [206, 243] on div "check" at bounding box center [207, 210] width 63 height 200
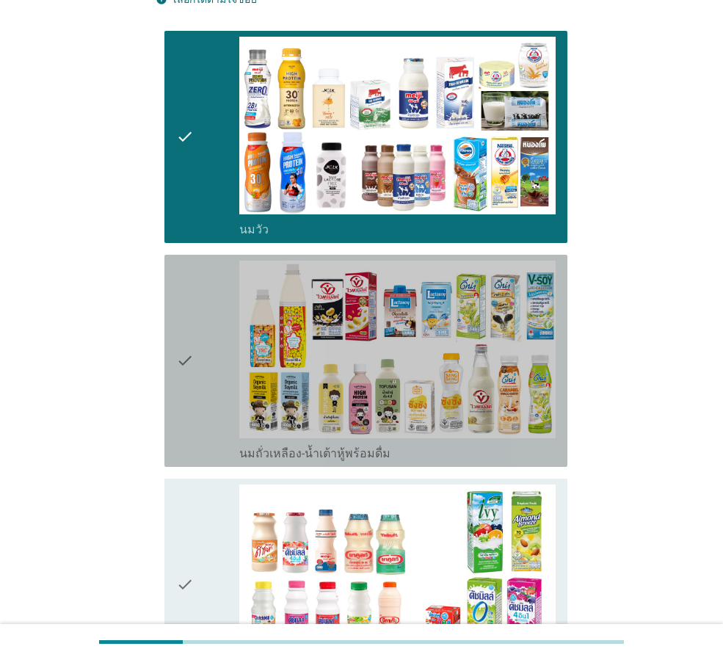
click at [203, 297] on div "check" at bounding box center [207, 361] width 63 height 200
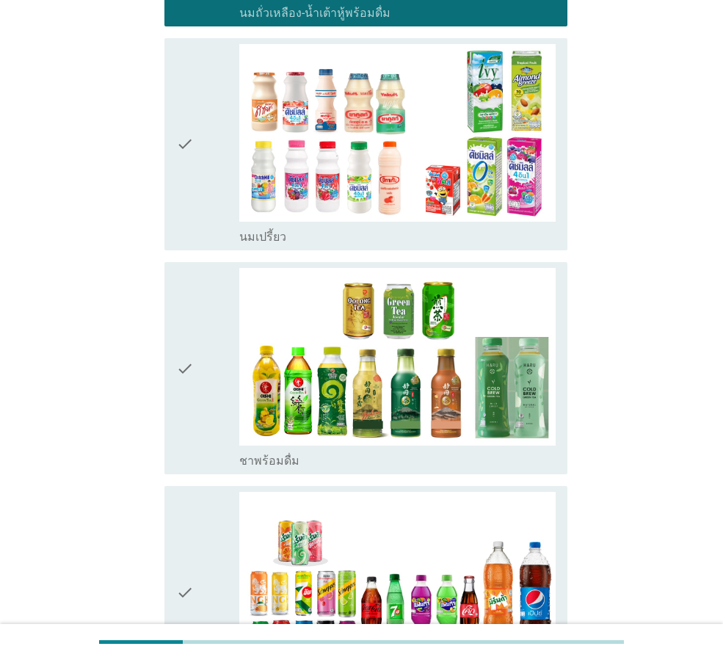
scroll to position [661, 0]
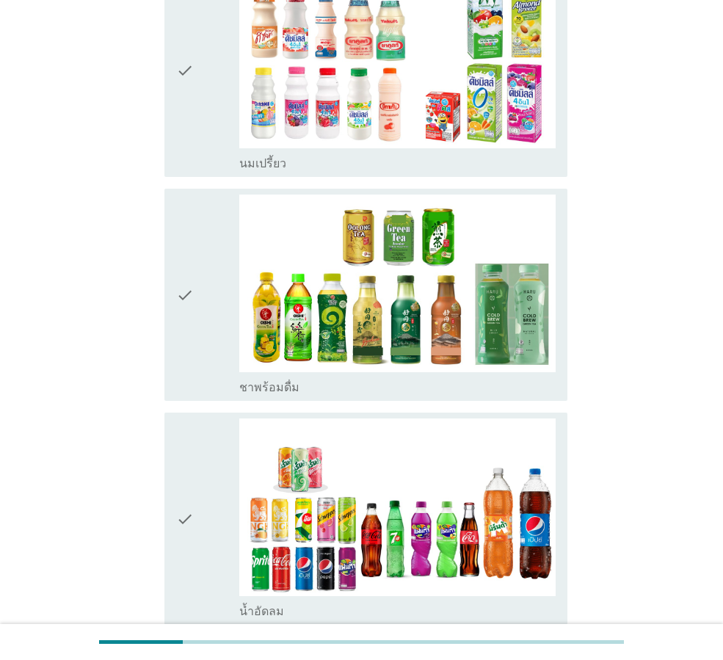
click at [198, 168] on div "check" at bounding box center [207, 71] width 63 height 200
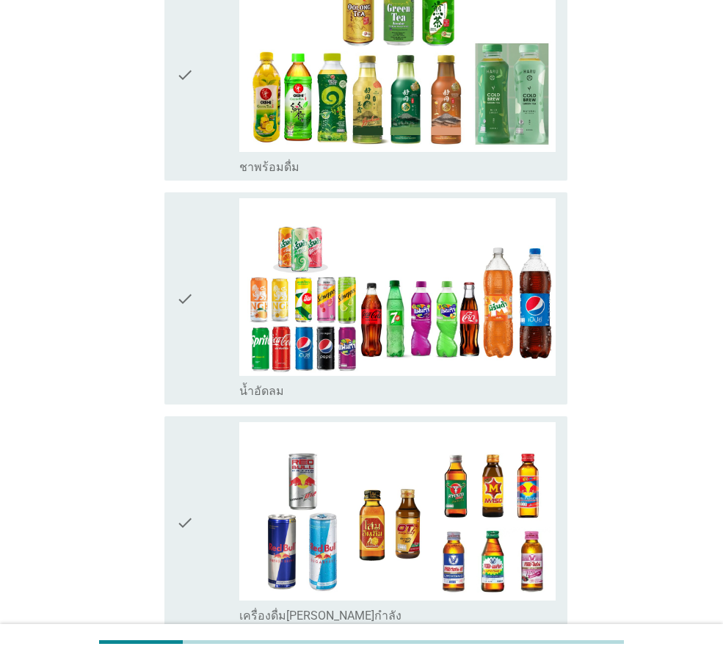
click at [206, 313] on div "check" at bounding box center [207, 298] width 63 height 200
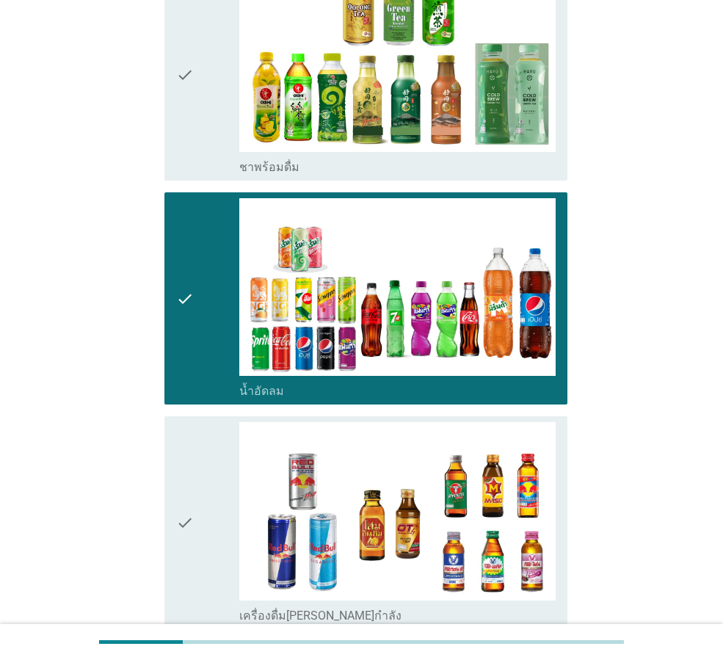
scroll to position [1063, 0]
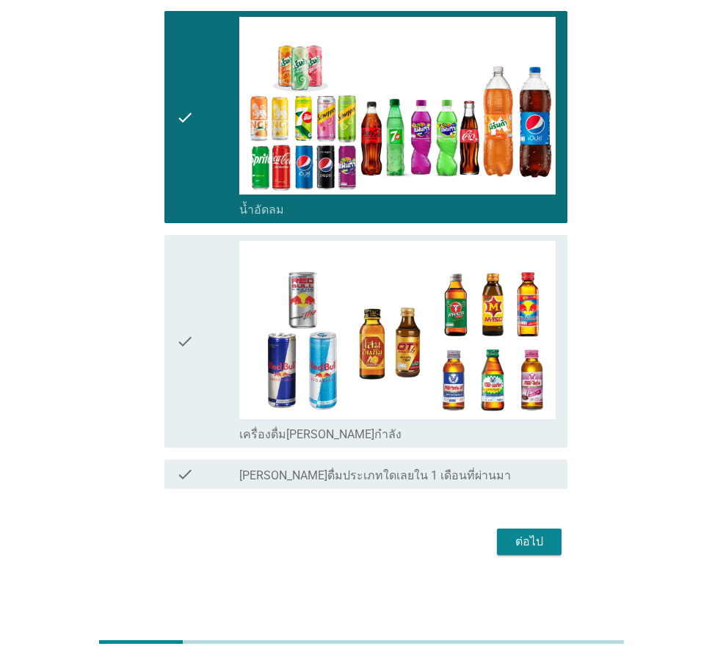
click at [206, 314] on div "check" at bounding box center [207, 341] width 63 height 200
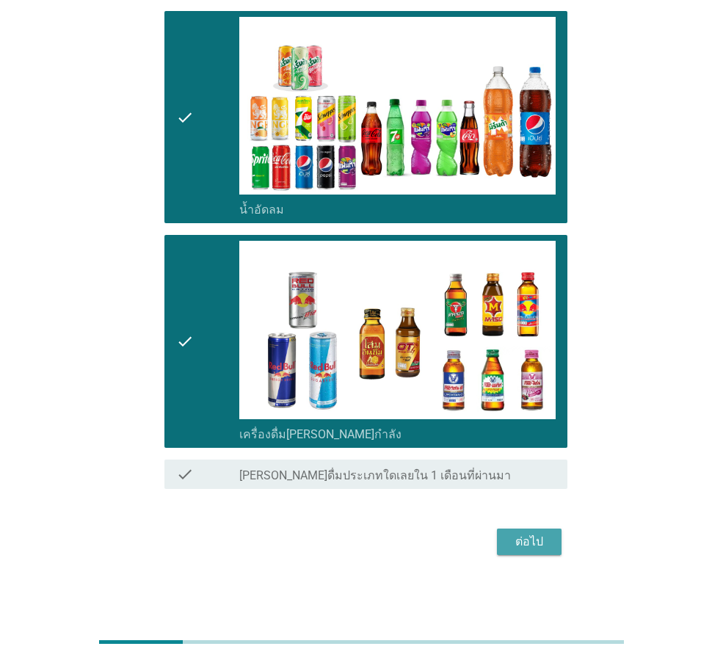
click at [526, 537] on div "ต่อไป" at bounding box center [529, 542] width 41 height 18
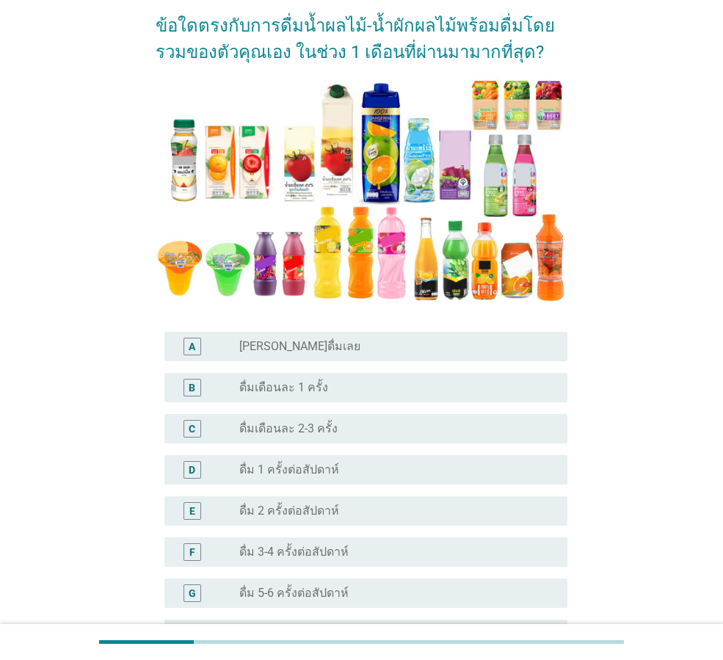
scroll to position [220, 0]
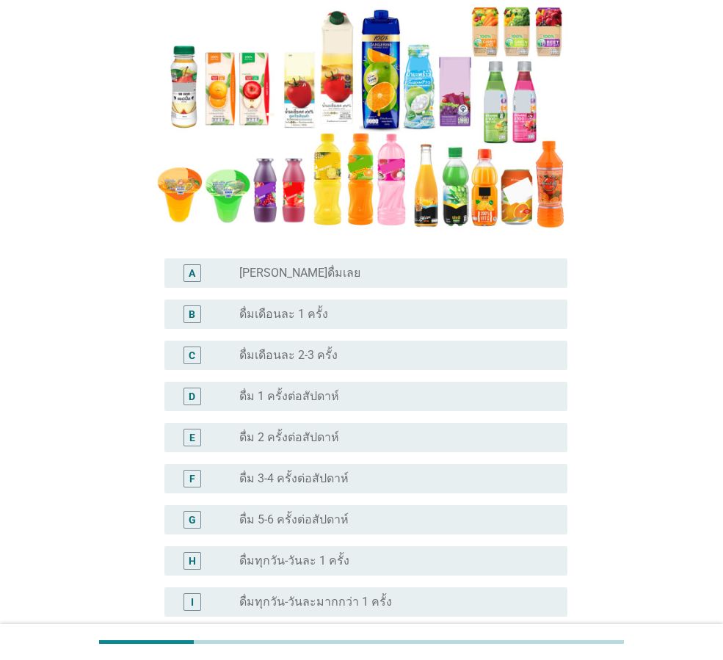
click at [334, 365] on div "C radio_button_unchecked ดื่มเดือนละ 2-3 ครั้ง" at bounding box center [365, 355] width 403 height 29
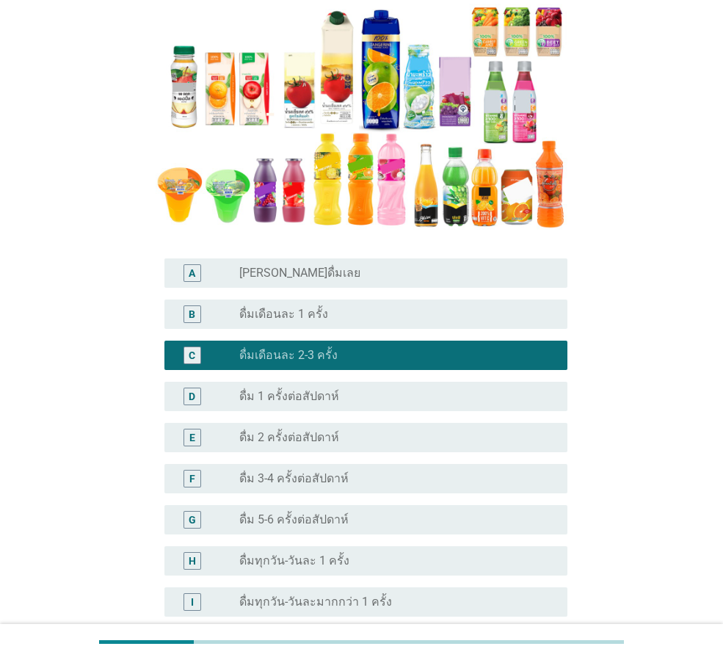
scroll to position [366, 0]
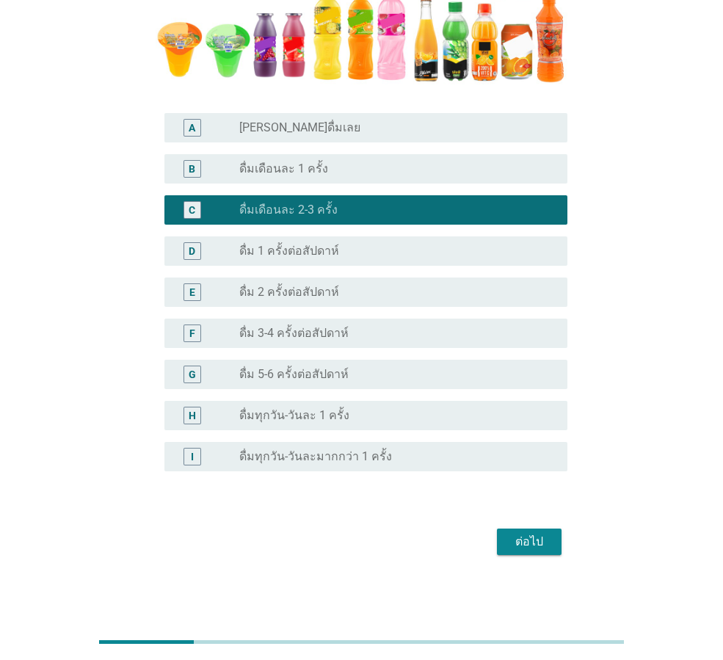
click at [524, 533] on div "ต่อไป" at bounding box center [529, 542] width 41 height 18
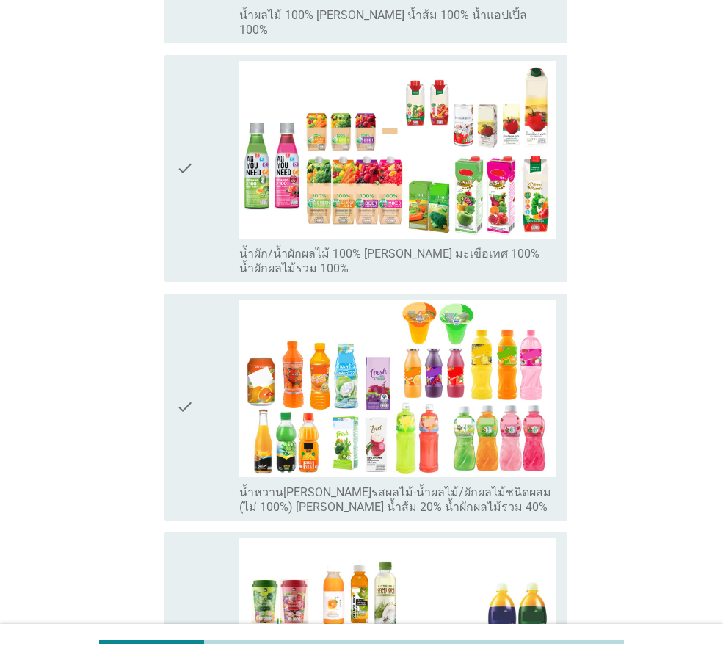
scroll to position [587, 0]
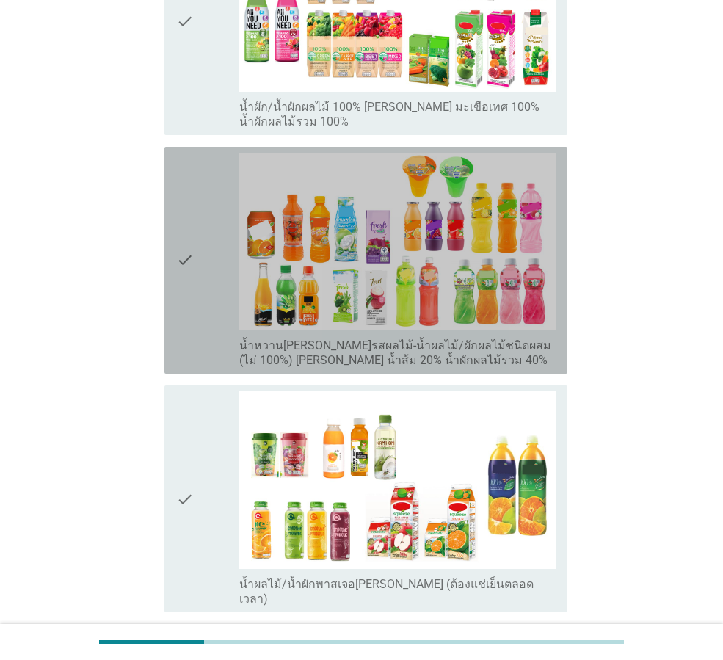
click at [206, 252] on div "check" at bounding box center [207, 260] width 63 height 215
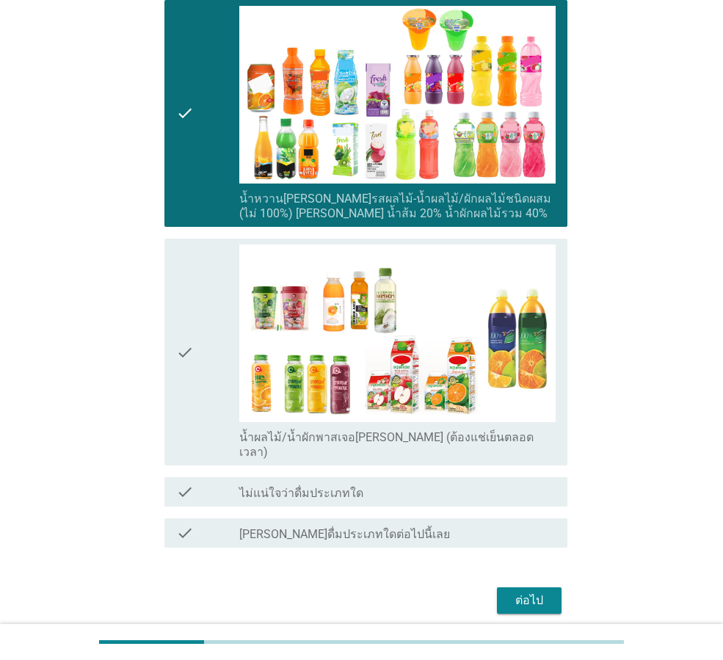
scroll to position [738, 0]
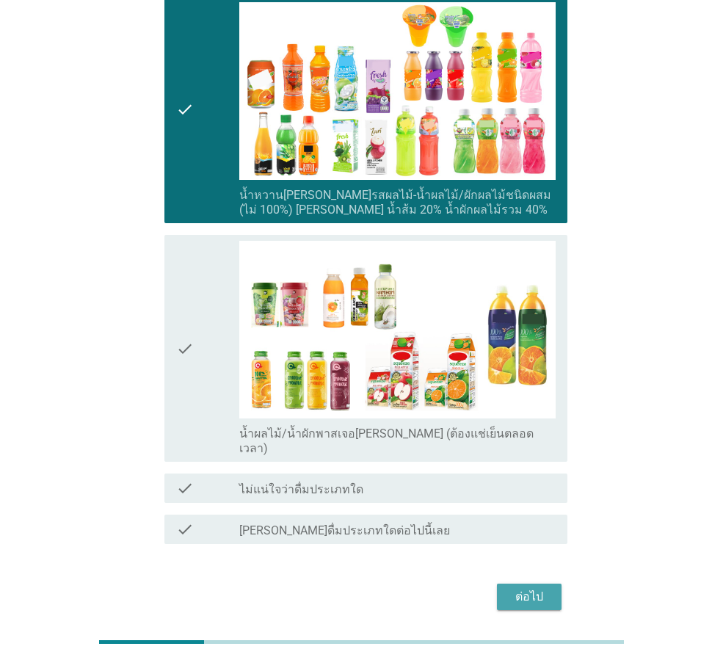
click at [518, 588] on div "ต่อไป" at bounding box center [529, 597] width 41 height 18
